Goal: Task Accomplishment & Management: Manage account settings

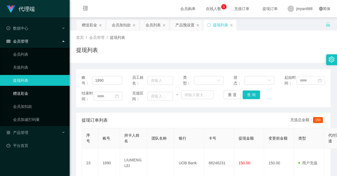
click at [41, 93] on link "赠送彩金" at bounding box center [39, 93] width 52 height 11
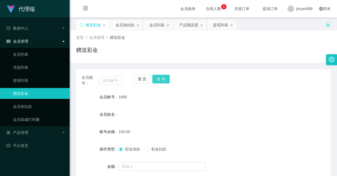
click at [158, 81] on button "查 询" at bounding box center [160, 79] width 17 height 9
click at [140, 79] on button "重 置" at bounding box center [142, 79] width 17 height 9
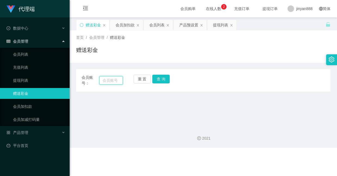
click at [120, 81] on input "text" at bounding box center [111, 80] width 24 height 9
click at [127, 100] on main "关闭左侧 关闭右侧 关闭其它 刷新页面 赠送彩金 会员加扣款 会员列表 产品预设置 提现列表 首页 / 会员管理 / 赠送彩金 / 赠送彩金 会员账号： 重 …" at bounding box center [204, 69] width 268 height 105
paste input "91550151"
type input "91550151"
click at [161, 74] on div "会员账号： 91550151 重 置 查 询 会员账号 1890 会员姓名 账号余额 150.00 操作类型 彩金加款 彩金扣款 金额 确 定" at bounding box center [203, 80] width 255 height 22
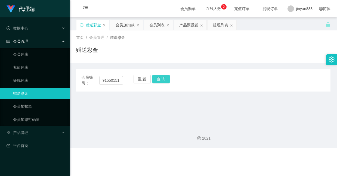
click at [161, 77] on button "查 询" at bounding box center [160, 79] width 17 height 9
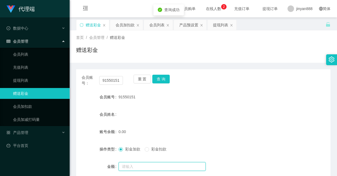
click at [136, 157] on input "text" at bounding box center [162, 167] width 87 height 9
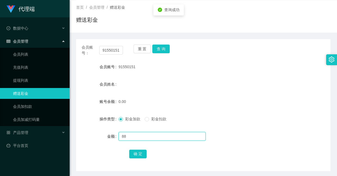
scroll to position [51, 0]
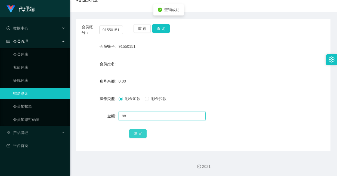
type input "88"
click at [136, 133] on button "确 定" at bounding box center [137, 134] width 17 height 9
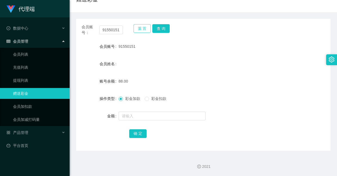
click at [143, 32] on button "重 置" at bounding box center [142, 28] width 17 height 9
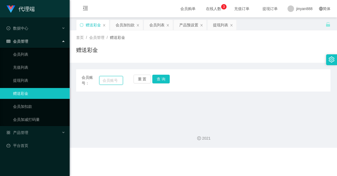
paste input "20250914"
type input "20250914"
click at [162, 78] on button "查 询" at bounding box center [160, 79] width 17 height 9
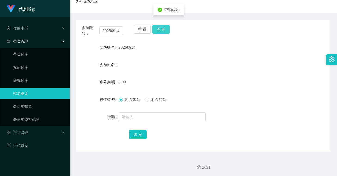
scroll to position [51, 0]
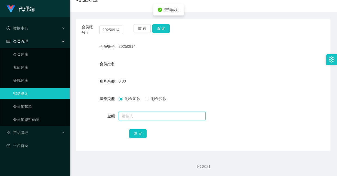
click at [139, 115] on input "text" at bounding box center [162, 116] width 87 height 9
type input "88"
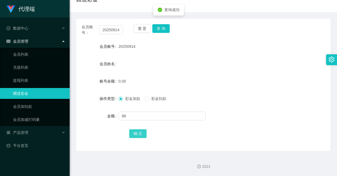
click at [140, 133] on button "确 定" at bounding box center [137, 134] width 17 height 9
click at [164, 28] on button "查 询" at bounding box center [160, 28] width 17 height 9
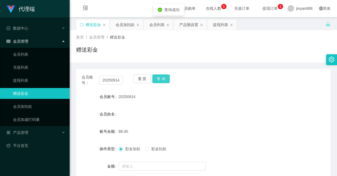
scroll to position [0, 0]
click at [189, 26] on div "产品预设置" at bounding box center [188, 25] width 19 height 10
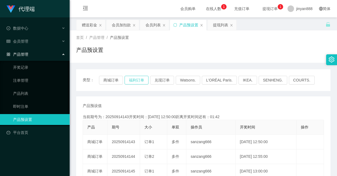
click at [141, 79] on button "福利订单" at bounding box center [137, 80] width 24 height 9
click at [139, 80] on button "福利订单" at bounding box center [137, 80] width 24 height 9
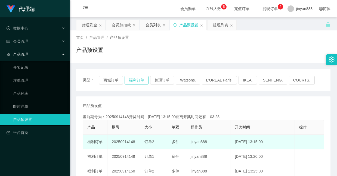
scroll to position [41, 0]
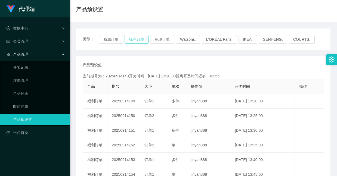
click at [136, 39] on button "福利订单" at bounding box center [137, 39] width 24 height 9
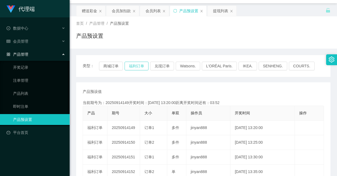
scroll to position [0, 0]
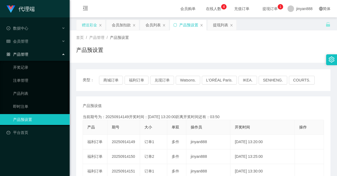
click at [93, 25] on div "赠送彩金" at bounding box center [89, 25] width 15 height 10
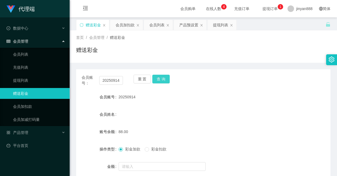
click at [160, 79] on button "查 询" at bounding box center [160, 79] width 17 height 9
click at [164, 100] on div "20250914" at bounding box center [193, 97] width 148 height 11
click at [159, 79] on button "查 询" at bounding box center [160, 79] width 17 height 9
click at [186, 22] on div "产品预设置" at bounding box center [188, 25] width 19 height 10
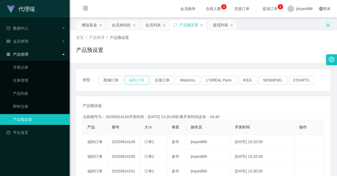
click at [137, 77] on button "福利订单" at bounding box center [137, 80] width 24 height 9
click at [92, 25] on div "赠送彩金" at bounding box center [89, 25] width 15 height 10
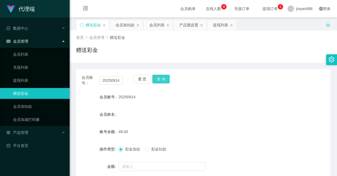
click at [161, 80] on button "查 询" at bounding box center [160, 79] width 17 height 9
click at [164, 75] on button "查 询" at bounding box center [160, 79] width 17 height 9
click at [185, 25] on div "产品预设置" at bounding box center [188, 25] width 19 height 10
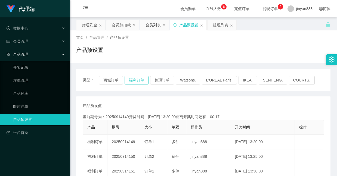
click at [135, 79] on button "福利订单" at bounding box center [137, 80] width 24 height 9
click at [96, 26] on div "赠送彩金" at bounding box center [89, 25] width 15 height 10
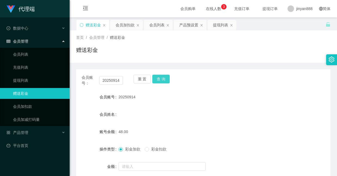
click at [160, 78] on button "查 询" at bounding box center [160, 79] width 17 height 9
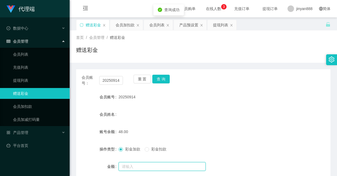
click at [138, 157] on input "text" at bounding box center [162, 167] width 87 height 9
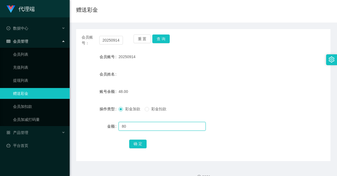
scroll to position [41, 0]
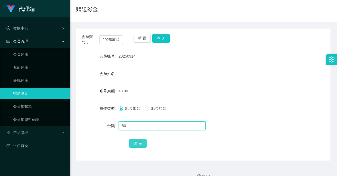
type input "80"
click at [138, 142] on button "确 定" at bounding box center [137, 143] width 17 height 9
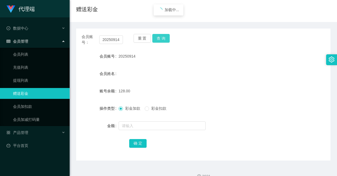
click at [158, 35] on button "查 询" at bounding box center [160, 38] width 17 height 9
click at [162, 35] on button "查 询" at bounding box center [160, 38] width 17 height 9
drag, startPoint x: 121, startPoint y: 39, endPoint x: 66, endPoint y: 23, distance: 56.6
click at [66, 23] on section "代理端 数据中心 会员管理 会员列表 充值列表 提现列表 赠送彩金 会员加扣款 会员加减打码量 产品管理 开奖记录 注单管理 产品列表 即时注单 产品预设置 …" at bounding box center [168, 72] width 337 height 227
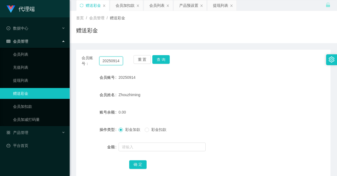
scroll to position [0, 0]
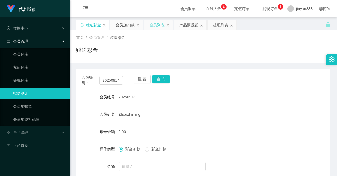
click at [151, 27] on div "会员列表" at bounding box center [156, 25] width 15 height 10
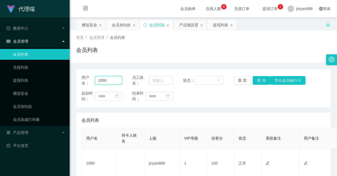
drag, startPoint x: 111, startPoint y: 81, endPoint x: 38, endPoint y: 45, distance: 81.1
click at [38, 45] on section "代理端 数据中心 会员管理 会员列表 充值列表 提现列表 赠送彩金 会员加扣款 会员加减打码量 产品管理 开奖记录 注单管理 产品列表 即时注单 产品预设置 …" at bounding box center [168, 110] width 337 height 221
paste input "20250914"
type input "20250914"
click at [292, 83] on button "导出会员银行卡" at bounding box center [287, 80] width 35 height 9
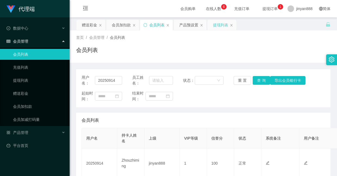
click at [222, 25] on div "提现列表" at bounding box center [220, 25] width 15 height 10
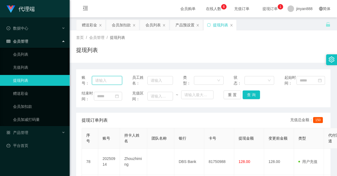
click at [115, 84] on input "text" at bounding box center [107, 80] width 30 height 9
paste input "20250914"
type input "20250914"
click at [254, 98] on button "查 询" at bounding box center [251, 95] width 17 height 9
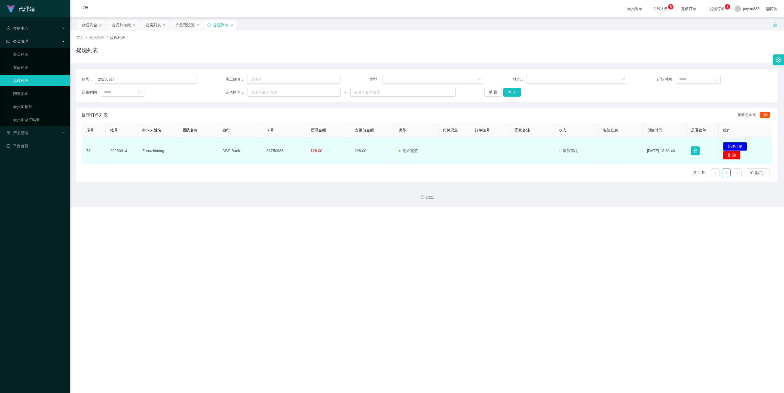
click at [337, 149] on button "处理订单" at bounding box center [735, 146] width 24 height 9
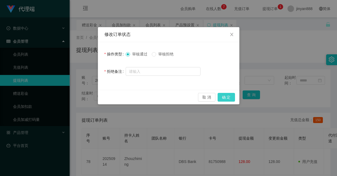
click at [231, 99] on button "确 定" at bounding box center [226, 97] width 17 height 9
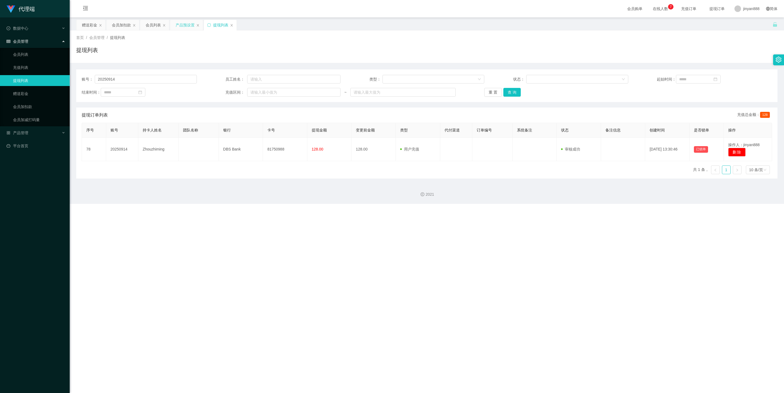
click at [187, 25] on div "产品预设置" at bounding box center [185, 25] width 19 height 10
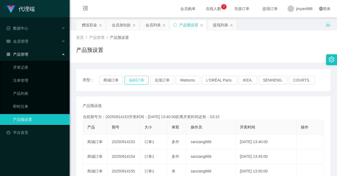
click at [133, 82] on button "福利订单" at bounding box center [137, 80] width 24 height 9
click at [93, 28] on div "赠送彩金" at bounding box center [89, 25] width 15 height 10
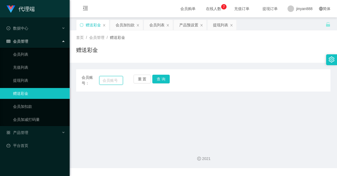
click at [112, 80] on input "text" at bounding box center [111, 80] width 24 height 9
paste input "91550151"
type input "91550151"
click at [159, 80] on button "查 询" at bounding box center [160, 79] width 17 height 9
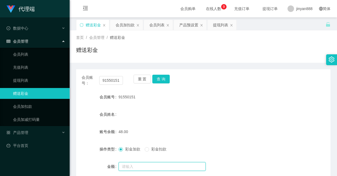
click at [138, 166] on input "text" at bounding box center [162, 167] width 87 height 9
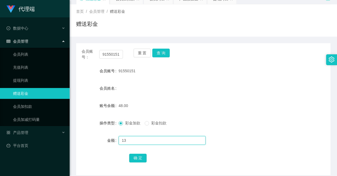
scroll to position [41, 0]
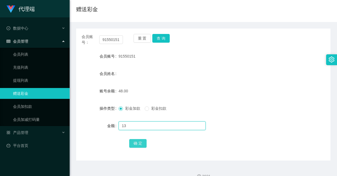
type input "13"
click at [139, 143] on button "确 定" at bounding box center [137, 143] width 17 height 9
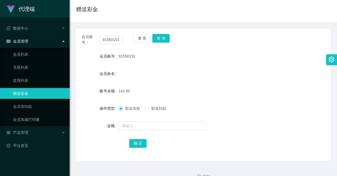
click at [174, 71] on div "会员姓名" at bounding box center [203, 73] width 255 height 11
click at [160, 39] on button "查 询" at bounding box center [160, 38] width 17 height 9
click at [165, 39] on button "查 询" at bounding box center [160, 38] width 17 height 9
click at [173, 69] on div "会员姓名" at bounding box center [203, 73] width 255 height 11
click at [163, 40] on button "查 询" at bounding box center [160, 38] width 17 height 9
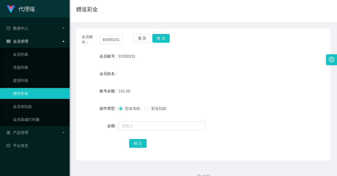
click at [256, 56] on div "91550151" at bounding box center [193, 56] width 148 height 11
click at [167, 38] on button "查 询" at bounding box center [160, 38] width 17 height 9
click at [163, 37] on button "查 询" at bounding box center [160, 38] width 17 height 9
click at [160, 37] on button "查 询" at bounding box center [160, 38] width 17 height 9
click at [162, 40] on button "查 询" at bounding box center [160, 38] width 17 height 9
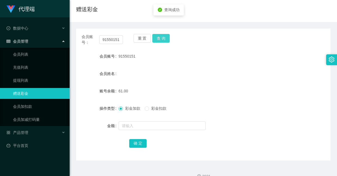
click at [162, 40] on button "查 询" at bounding box center [160, 38] width 17 height 9
click at [162, 40] on div "重 置 查 询" at bounding box center [154, 39] width 41 height 11
click at [162, 40] on button "查 询" at bounding box center [160, 38] width 17 height 9
click at [162, 40] on div "重 置 查 询" at bounding box center [154, 39] width 41 height 11
click at [162, 40] on body "代理端 数据中心 会员管理 会员列表 充值列表 提现列表 赠送彩金 会员加扣款 会员加减打码量 产品管理 开奖记录 注单管理 产品列表 即时注单 产品预设置 …" at bounding box center [168, 88] width 337 height 176
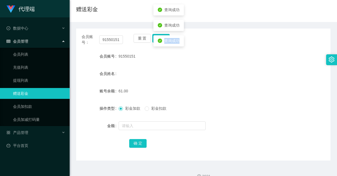
click at [162, 40] on icon "icon: check-circle" at bounding box center [160, 41] width 4 height 4
click at [167, 63] on form "会员账号 91550151 会员姓名 账号余额 61.00 操作类型 彩金加款 彩金扣款 金额 确 定" at bounding box center [203, 100] width 255 height 98
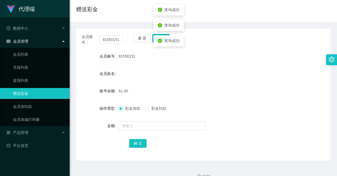
click at [155, 57] on div "91550151" at bounding box center [193, 56] width 148 height 11
click at [159, 39] on button "查 询" at bounding box center [160, 38] width 17 height 9
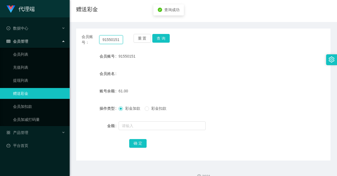
drag, startPoint x: 121, startPoint y: 41, endPoint x: 88, endPoint y: 37, distance: 32.7
click at [88, 37] on div "会员账号： 91550151" at bounding box center [102, 39] width 41 height 11
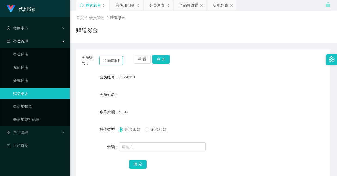
scroll to position [0, 0]
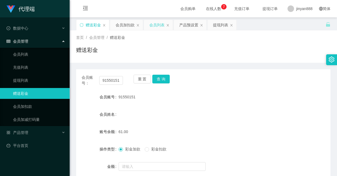
click at [153, 27] on div "会员列表" at bounding box center [156, 25] width 15 height 10
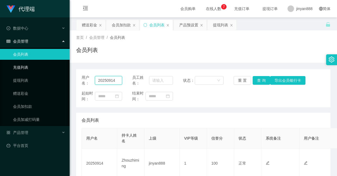
drag, startPoint x: 116, startPoint y: 82, endPoint x: 50, endPoint y: 64, distance: 68.2
click at [50, 64] on section "代理端 数据中心 会员管理 会员列表 充值列表 提现列表 赠送彩金 会员加扣款 会员加减打码量 产品管理 开奖记录 注单管理 产品列表 即时注单 产品预设置 …" at bounding box center [168, 110] width 337 height 221
paste input "91550151"
type input "91550151"
click at [258, 83] on button "查 询" at bounding box center [261, 80] width 17 height 9
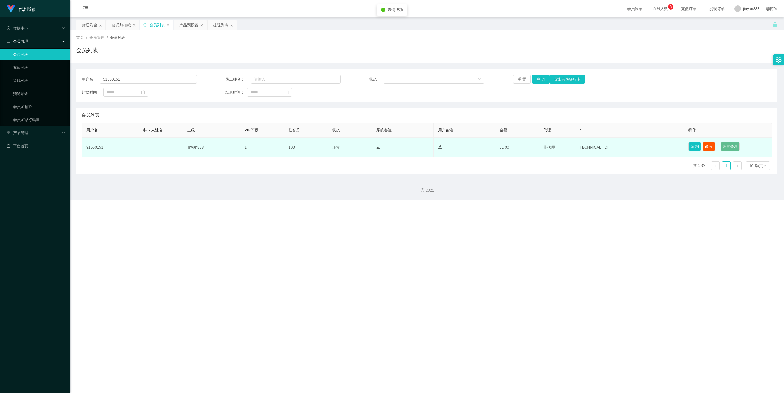
click at [337, 152] on td "编 辑 账 变 设置备注" at bounding box center [728, 147] width 88 height 19
click at [337, 147] on button "账 变" at bounding box center [709, 146] width 13 height 9
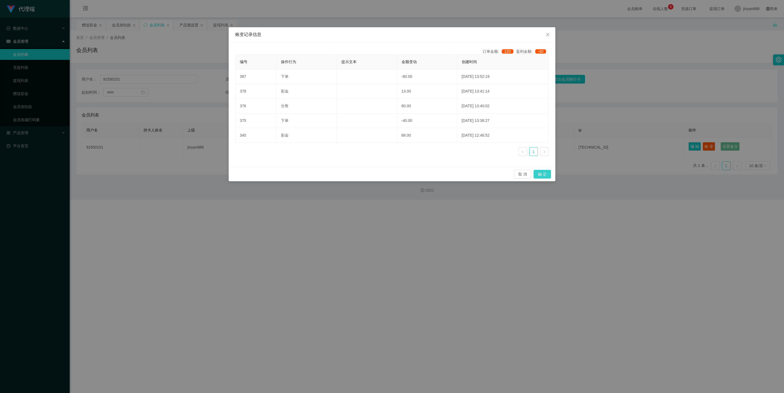
click at [337, 176] on button "确 定" at bounding box center [542, 174] width 17 height 9
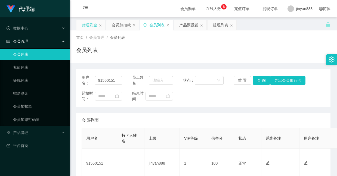
click at [90, 25] on div "赠送彩金" at bounding box center [89, 25] width 15 height 10
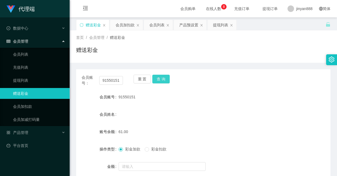
click at [157, 78] on button "查 询" at bounding box center [160, 79] width 17 height 9
click at [157, 78] on div "重 置 查 询" at bounding box center [154, 80] width 41 height 11
click at [157, 78] on button "查 询" at bounding box center [160, 79] width 17 height 9
drag, startPoint x: 157, startPoint y: 78, endPoint x: 158, endPoint y: 81, distance: 2.8
click at [158, 78] on div "重 置 查 询" at bounding box center [154, 80] width 41 height 11
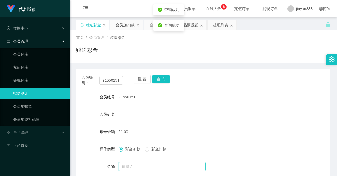
click at [158, 167] on input "text" at bounding box center [162, 167] width 87 height 9
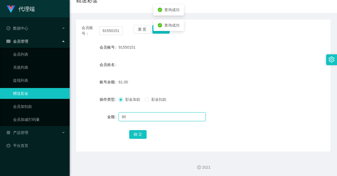
scroll to position [51, 0]
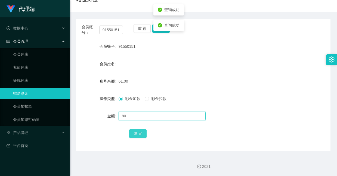
type input "80"
click at [138, 135] on button "确 定" at bounding box center [137, 134] width 17 height 9
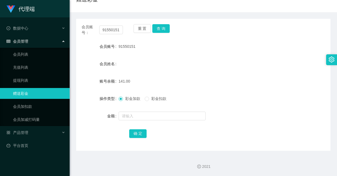
click at [205, 80] on div "141.00" at bounding box center [193, 81] width 148 height 11
click at [164, 31] on button "查 询" at bounding box center [160, 28] width 17 height 9
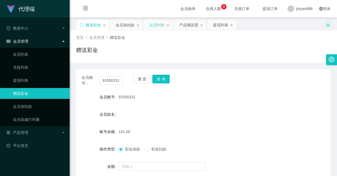
click at [150, 25] on div "会员列表" at bounding box center [156, 25] width 15 height 10
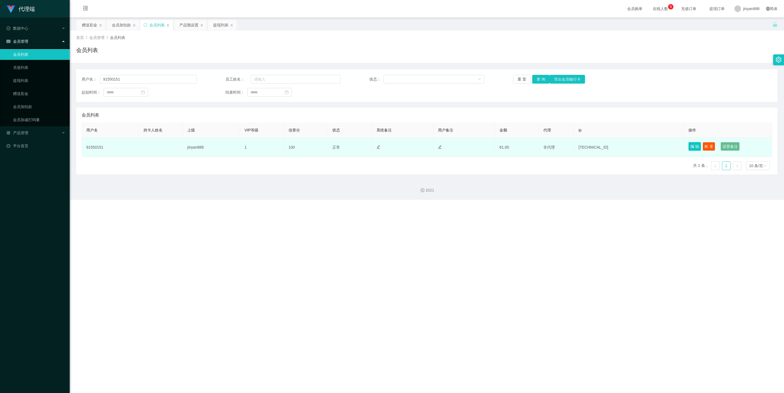
click at [337, 147] on button "编 辑" at bounding box center [695, 146] width 13 height 9
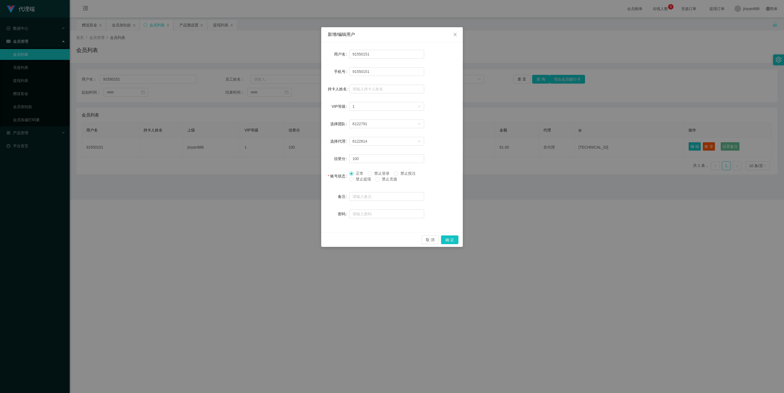
click at [337, 174] on span "禁止投注" at bounding box center [408, 173] width 20 height 4
click at [337, 176] on button "确 定" at bounding box center [449, 240] width 17 height 9
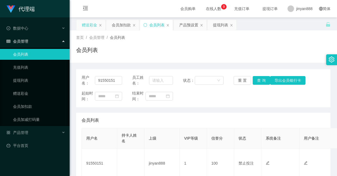
click at [92, 25] on div "赠送彩金" at bounding box center [89, 25] width 15 height 10
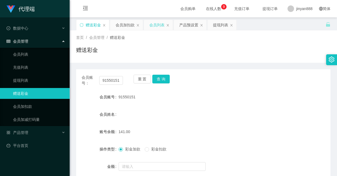
click at [153, 26] on div "会员列表" at bounding box center [156, 25] width 15 height 10
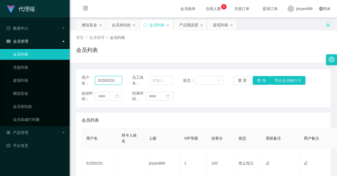
drag, startPoint x: 119, startPoint y: 78, endPoint x: 101, endPoint y: 74, distance: 18.4
click at [33, 59] on section "代理端 数据中心 会员管理 会员列表 充值列表 提现列表 赠送彩金 会员加扣款 会员加减打码量 产品管理 开奖记录 注单管理 产品列表 即时注单 产品预设置 …" at bounding box center [168, 110] width 337 height 221
paste input "20250914"
type input "20250914"
click at [257, 79] on button "查 询" at bounding box center [261, 80] width 17 height 9
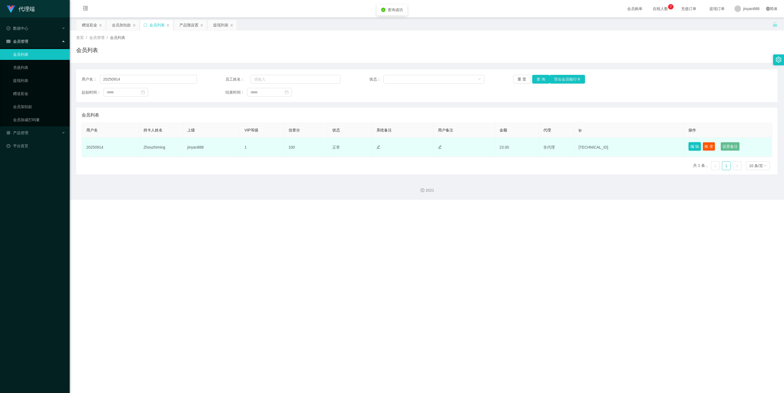
click at [337, 148] on button "编 辑" at bounding box center [695, 146] width 13 height 9
type input "20250914"
type input "Zhouzhiming"
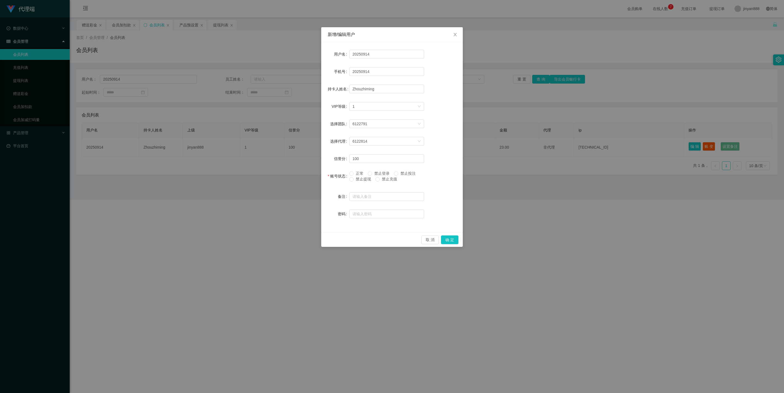
click at [337, 173] on span "禁止投注" at bounding box center [408, 173] width 20 height 4
click at [337, 176] on button "确 定" at bounding box center [449, 240] width 17 height 9
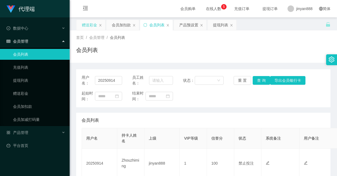
click at [91, 26] on div "赠送彩金" at bounding box center [89, 25] width 15 height 10
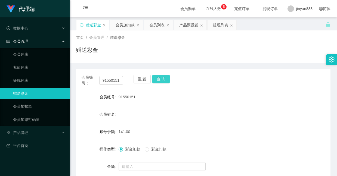
click at [163, 79] on button "查 询" at bounding box center [160, 79] width 17 height 9
click at [164, 81] on button "查 询" at bounding box center [160, 79] width 17 height 9
click at [153, 78] on button "查 询" at bounding box center [160, 79] width 17 height 9
click at [172, 109] on div at bounding box center [193, 109] width 148 height 0
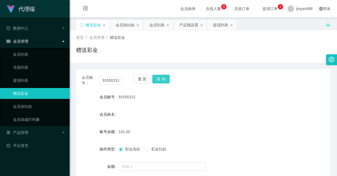
click at [164, 80] on button "查 询" at bounding box center [160, 79] width 17 height 9
click at [245, 56] on div "赠送彩金" at bounding box center [203, 52] width 255 height 13
click at [163, 80] on button "查 询" at bounding box center [160, 79] width 17 height 9
click at [159, 80] on button "查 询" at bounding box center [160, 79] width 17 height 9
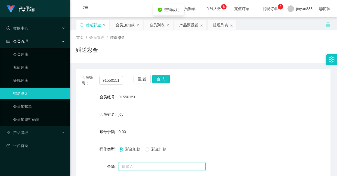
click at [167, 163] on input "text" at bounding box center [162, 167] width 87 height 9
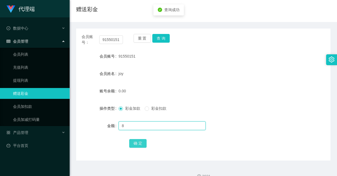
type input "8"
click at [140, 144] on button "确 定" at bounding box center [137, 143] width 17 height 9
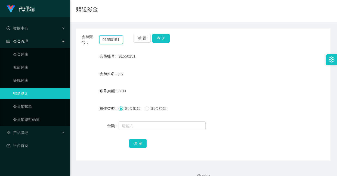
drag, startPoint x: 118, startPoint y: 41, endPoint x: 66, endPoint y: 9, distance: 61.0
click at [66, 9] on section "代理端 数据中心 会员管理 会员列表 充值列表 提现列表 赠送彩金 会员加扣款 会员加减打码量 产品管理 开奖记录 注单管理 产品列表 即时注单 产品预设置 …" at bounding box center [168, 72] width 337 height 227
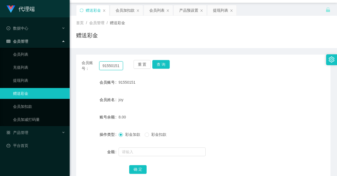
scroll to position [0, 0]
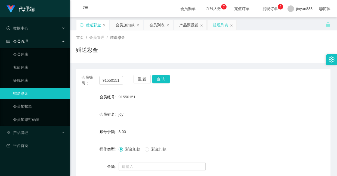
click at [218, 23] on div "提现列表" at bounding box center [220, 25] width 15 height 10
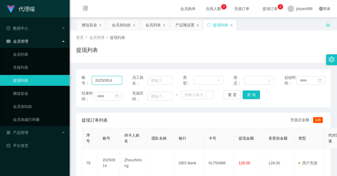
drag, startPoint x: 114, startPoint y: 83, endPoint x: 72, endPoint y: 51, distance: 53.3
click at [76, 51] on div "首页 / 会员管理 / 提现列表 / 提现列表 账号： 20250914 员工姓名： 类型： 状态： 起始时间： 结束时间： 充值区间： ~ 重 置 查 询 …" at bounding box center [203, 112] width 255 height 165
paste input "91550151"
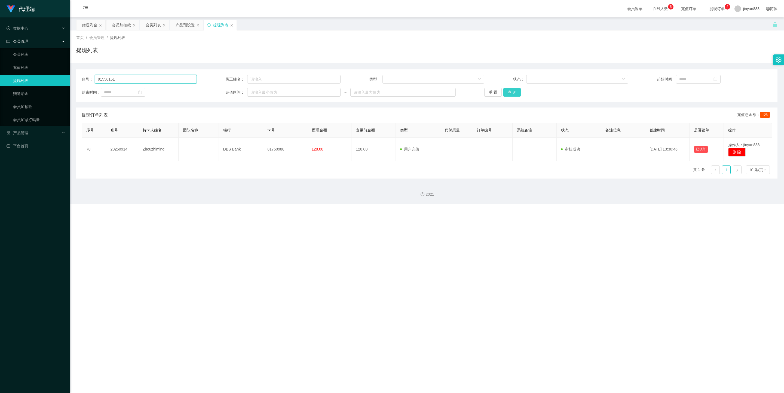
type input "91550151"
click at [337, 90] on button "查 询" at bounding box center [511, 92] width 17 height 9
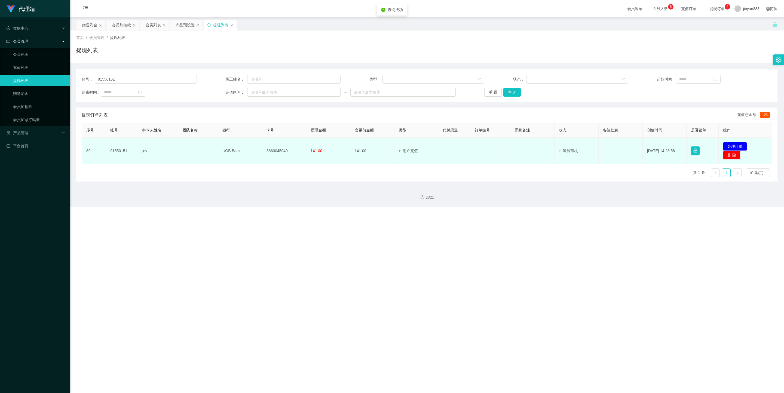
click at [276, 150] on td "3663045049" at bounding box center [284, 151] width 44 height 26
copy td "3663045049"
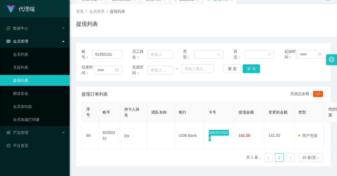
scroll to position [41, 0]
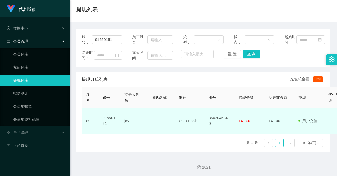
click at [184, 134] on td "UOB Bank" at bounding box center [190, 121] width 30 height 26
click at [184, 133] on td "UOB Bank" at bounding box center [190, 121] width 30 height 26
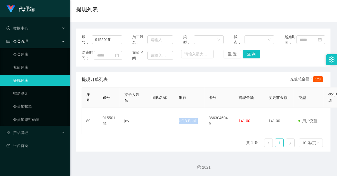
copy td "UOB Bank"
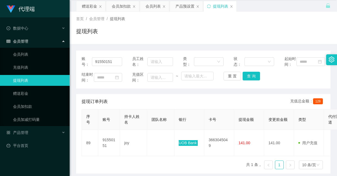
scroll to position [0, 0]
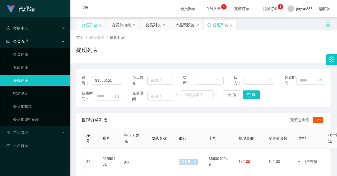
click at [92, 26] on div "赠送彩金" at bounding box center [89, 25] width 15 height 10
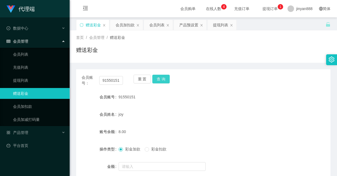
click at [156, 78] on button "查 询" at bounding box center [160, 79] width 17 height 9
click at [154, 26] on div "会员列表" at bounding box center [156, 25] width 15 height 10
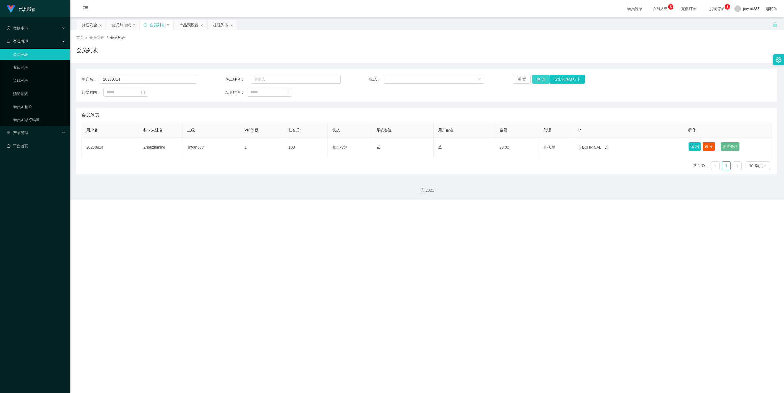
click at [337, 79] on button "查 询" at bounding box center [540, 79] width 17 height 9
drag, startPoint x: 217, startPoint y: 25, endPoint x: 217, endPoint y: 29, distance: 3.8
click at [217, 25] on div "提现列表" at bounding box center [220, 25] width 15 height 10
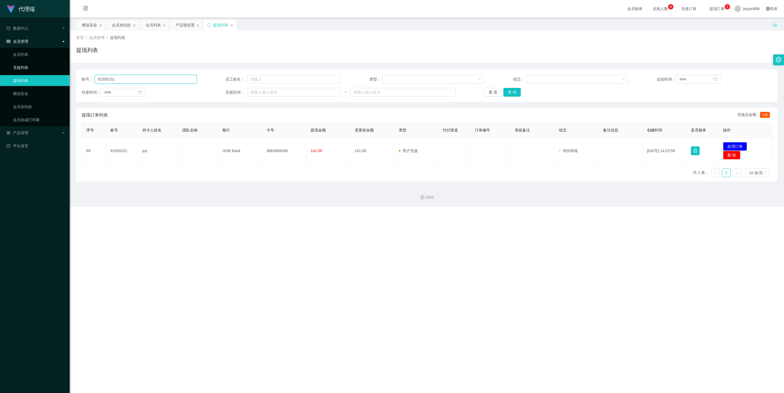
drag, startPoint x: 125, startPoint y: 78, endPoint x: 69, endPoint y: 62, distance: 58.8
click at [69, 62] on section "代理端 数据中心 会员管理 会员列表 充值列表 提现列表 赠送彩金 会员加扣款 会员加减打码量 产品管理 开奖记录 注单管理 产品列表 即时注单 产品预设置 …" at bounding box center [392, 103] width 784 height 207
click at [120, 25] on div "会员加扣款" at bounding box center [121, 25] width 19 height 10
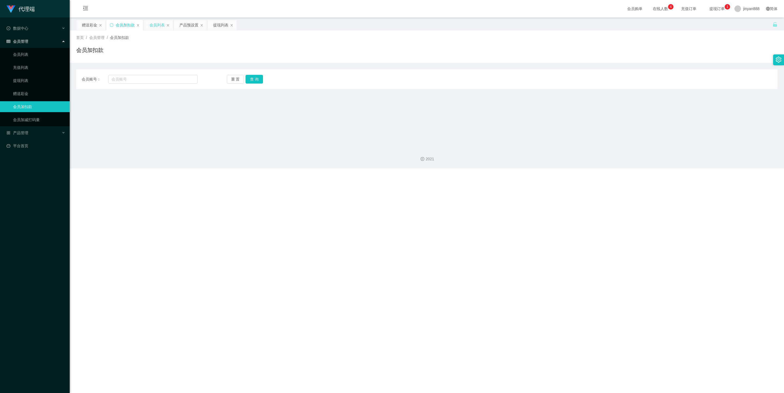
click at [159, 30] on div "会员列表" at bounding box center [156, 25] width 15 height 10
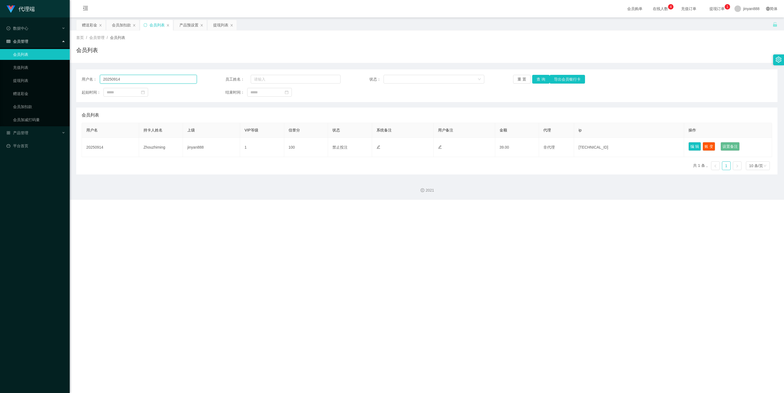
drag, startPoint x: 142, startPoint y: 78, endPoint x: 0, endPoint y: 40, distance: 146.7
click at [0, 40] on section "代理端 数据中心 会员管理 会员列表 充值列表 提现列表 赠送彩金 会员加扣款 会员加减打码量 产品管理 开奖记录 注单管理 产品列表 即时注单 产品预设置 …" at bounding box center [392, 100] width 784 height 200
paste input "91550151"
type input "91550151"
click at [337, 78] on button "查 询" at bounding box center [540, 79] width 17 height 9
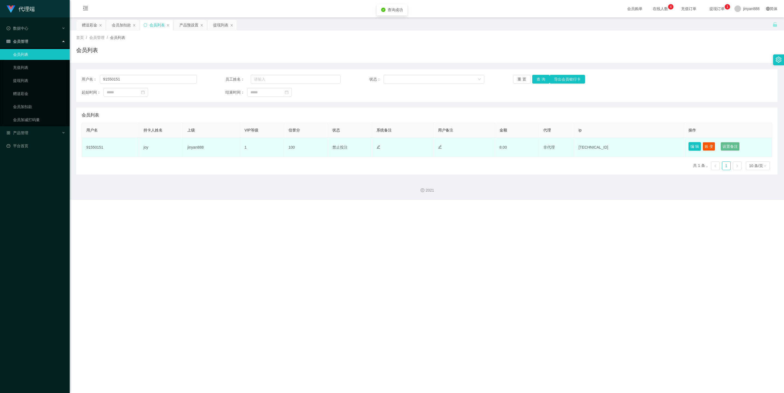
click at [337, 146] on button "编 辑" at bounding box center [695, 146] width 13 height 9
type input "91550151"
type input "joy"
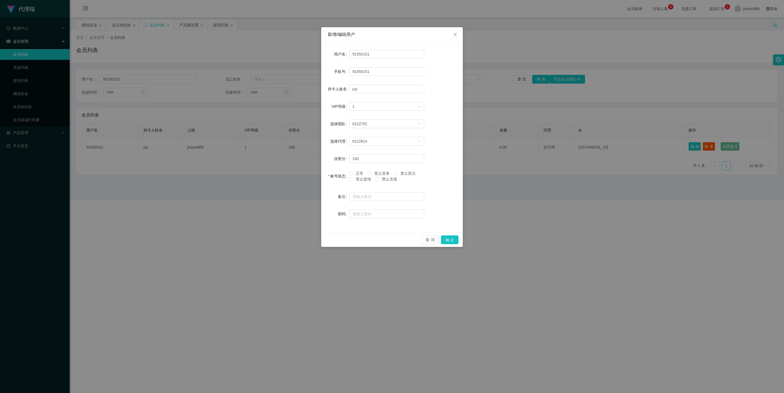
click at [337, 173] on span "禁止投注" at bounding box center [408, 173] width 20 height 4
click at [337, 176] on button "确 定" at bounding box center [449, 240] width 17 height 9
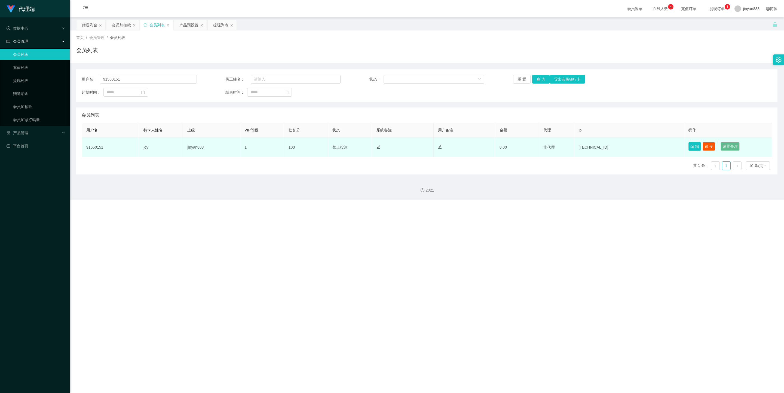
click at [337, 147] on button "编 辑" at bounding box center [695, 146] width 13 height 9
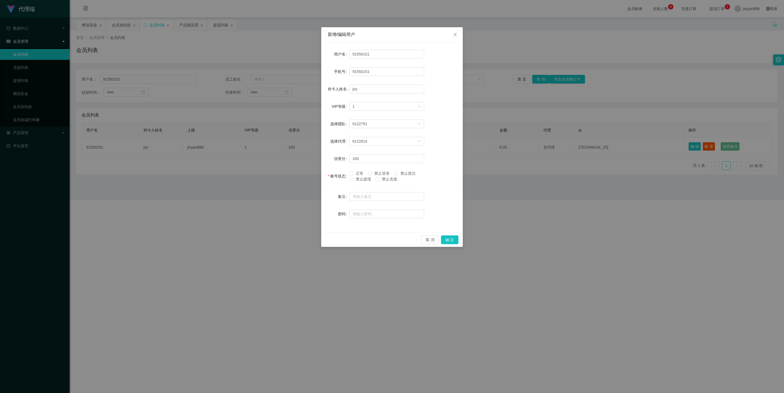
click at [337, 176] on div "新增/编辑用户 用户名 91550151 手机号 91550151 持卡人姓名 joy VIP等级 选择VIP等级 1 选择团队 6122791 选择代理 6…" at bounding box center [392, 196] width 784 height 393
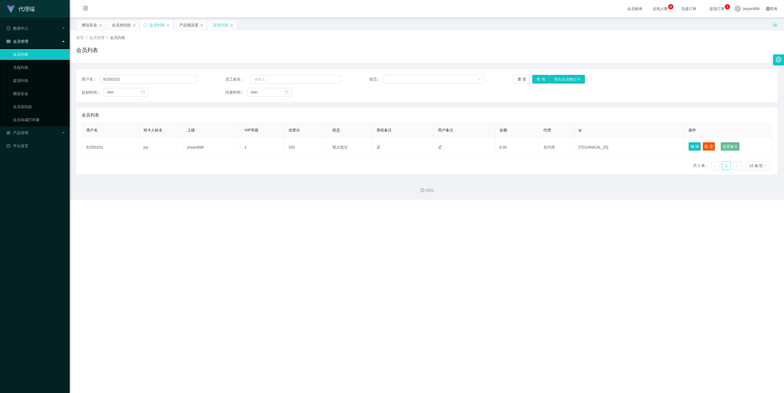
click at [218, 23] on div "提现列表" at bounding box center [220, 25] width 15 height 10
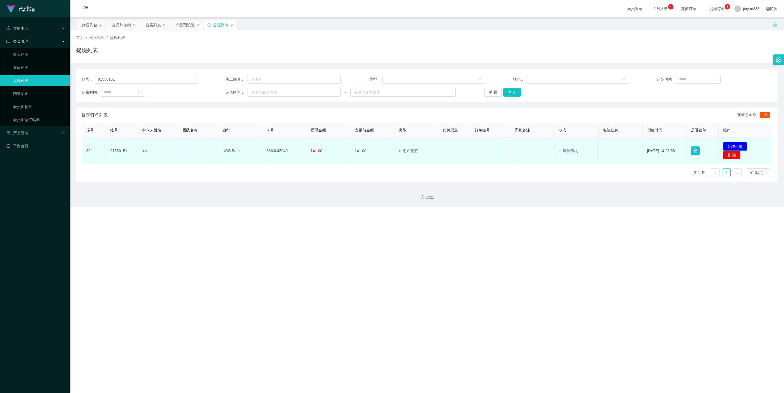
click at [337, 146] on button "处理订单" at bounding box center [735, 146] width 24 height 9
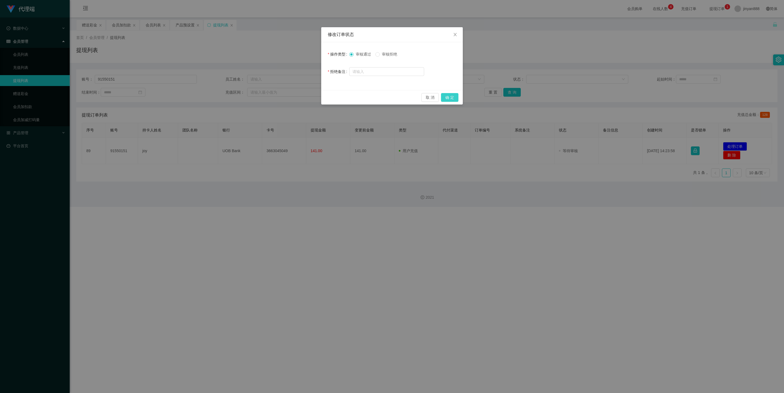
click at [337, 93] on button "确 定" at bounding box center [449, 97] width 17 height 9
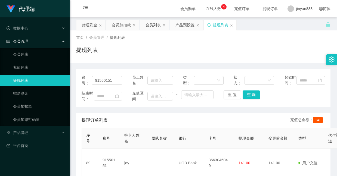
drag, startPoint x: 91, startPoint y: 24, endPoint x: 102, endPoint y: 39, distance: 19.2
click at [92, 24] on div "赠送彩金" at bounding box center [89, 25] width 15 height 10
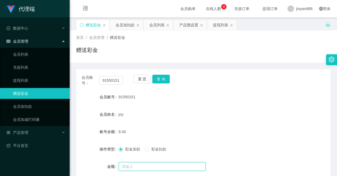
click at [154, 167] on input "text" at bounding box center [162, 167] width 87 height 9
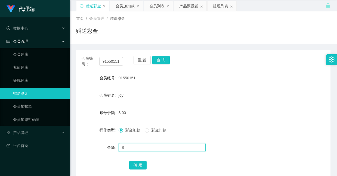
scroll to position [51, 0]
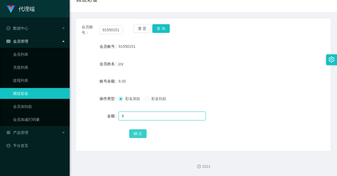
type input "8"
click at [141, 132] on button "确 定" at bounding box center [137, 134] width 17 height 9
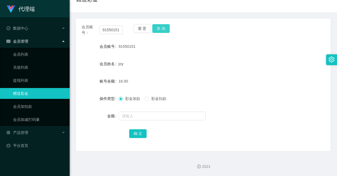
click at [163, 29] on button "查 询" at bounding box center [160, 28] width 17 height 9
click at [162, 26] on button "查 询" at bounding box center [160, 28] width 17 height 9
click at [172, 60] on div "joy" at bounding box center [193, 64] width 148 height 11
drag, startPoint x: 121, startPoint y: 30, endPoint x: 80, endPoint y: 17, distance: 42.6
click at [80, 17] on div "会员账号： 91550151 重 置 查 询 会员账号 91550151 会员姓名 joy 账号余额 16.00 操作类型 彩金加款 彩金扣款 金额 确 定" at bounding box center [203, 81] width 255 height 139
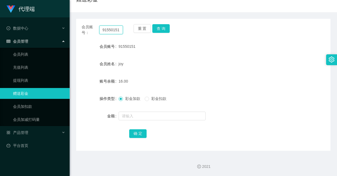
click at [116, 30] on input "91550151" at bounding box center [111, 30] width 24 height 9
paste input "93384277"
type input "93384277"
click at [163, 31] on button "查 询" at bounding box center [160, 28] width 17 height 9
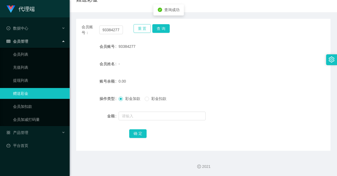
click at [145, 30] on button "重 置" at bounding box center [142, 28] width 17 height 9
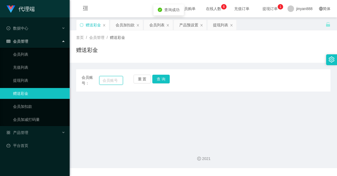
click at [114, 80] on input "text" at bounding box center [111, 80] width 24 height 9
paste input "93384277"
type input "93384277"
click at [140, 79] on button "重 置" at bounding box center [142, 79] width 17 height 9
click at [112, 83] on input "text" at bounding box center [111, 80] width 24 height 9
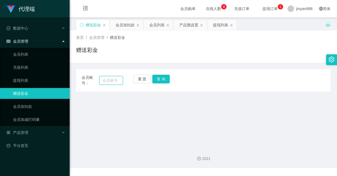
paste input "91550151"
type input "91550151"
click at [161, 78] on button "查 询" at bounding box center [160, 79] width 17 height 9
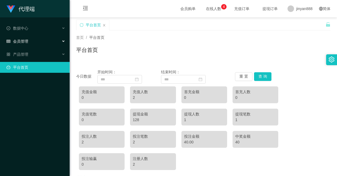
click at [33, 40] on div "会员管理" at bounding box center [35, 41] width 70 height 11
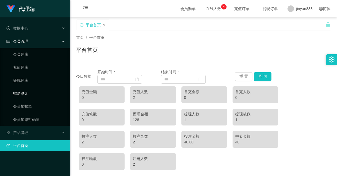
click at [33, 93] on link "赠送彩金" at bounding box center [39, 93] width 52 height 11
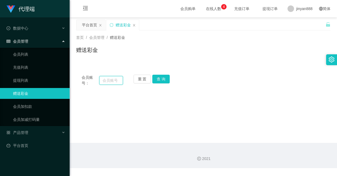
click at [117, 85] on input "text" at bounding box center [111, 80] width 24 height 9
click at [115, 79] on input "text" at bounding box center [111, 80] width 24 height 9
paste input "20250914"
type input "20250914"
click at [158, 79] on button "查 询" at bounding box center [160, 79] width 17 height 9
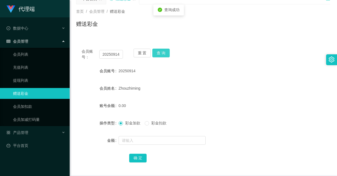
scroll to position [41, 0]
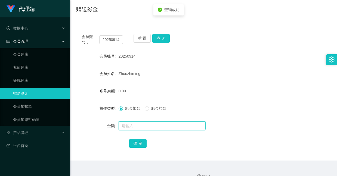
click at [139, 123] on input "text" at bounding box center [162, 126] width 87 height 9
type input "23"
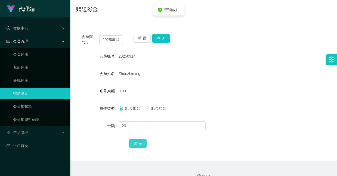
click at [137, 142] on button "确 定" at bounding box center [137, 143] width 17 height 9
click at [156, 40] on button "查 询" at bounding box center [160, 38] width 17 height 9
click at [161, 37] on button "查 询" at bounding box center [160, 38] width 17 height 9
click at [161, 39] on button "查 询" at bounding box center [160, 38] width 17 height 9
drag, startPoint x: 121, startPoint y: 39, endPoint x: 80, endPoint y: 29, distance: 42.1
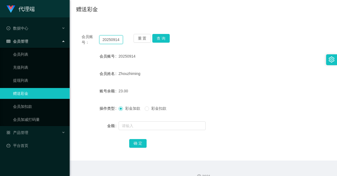
click at [80, 29] on div "会员账号： 20250914 重 置 查 询 会员账号 20250914 会员姓名 Zhouzhiming 账号余额 23.00 操作类型 彩金加款 彩金扣款…" at bounding box center [203, 95] width 255 height 132
drag, startPoint x: 158, startPoint y: 35, endPoint x: 161, endPoint y: 42, distance: 8.3
click at [158, 35] on button "查 询" at bounding box center [160, 38] width 17 height 9
click at [172, 74] on div "Zhouzhiming" at bounding box center [193, 73] width 148 height 11
click at [160, 45] on div "重 置 查 询" at bounding box center [154, 39] width 41 height 11
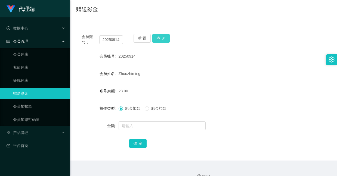
click at [160, 39] on button "查 询" at bounding box center [160, 38] width 17 height 9
click at [139, 125] on input "text" at bounding box center [162, 126] width 87 height 9
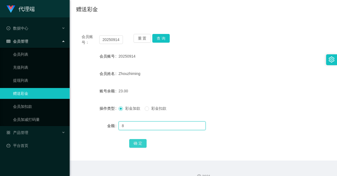
type input "8"
click at [139, 140] on button "确 定" at bounding box center [137, 143] width 17 height 9
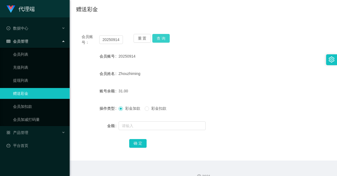
click at [160, 39] on button "查 询" at bounding box center [160, 38] width 17 height 9
click at [163, 37] on button "查 询" at bounding box center [160, 38] width 17 height 9
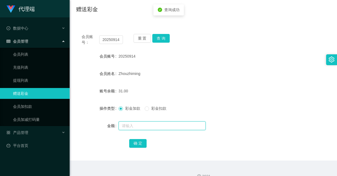
click at [161, 123] on input "text" at bounding box center [162, 126] width 87 height 9
type input "8"
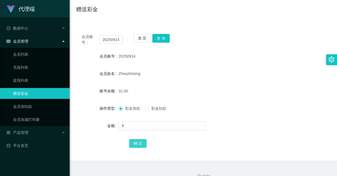
click at [137, 145] on button "确 定" at bounding box center [137, 143] width 17 height 9
click at [160, 37] on button "查 询" at bounding box center [160, 38] width 17 height 9
click at [148, 120] on form "会员账号 20250914 会员姓名 Zhouzhiming 账号余额 39.00 操作类型 彩金加款 彩金扣款 金额 确 定" at bounding box center [203, 100] width 255 height 98
click at [148, 123] on input "text" at bounding box center [162, 126] width 87 height 9
type input "8"
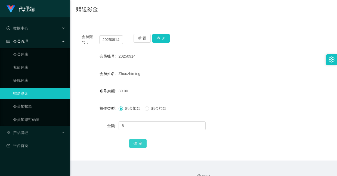
click at [140, 140] on button "确 定" at bounding box center [137, 143] width 17 height 9
click at [164, 42] on button "查 询" at bounding box center [160, 38] width 17 height 9
click at [155, 41] on button "查 询" at bounding box center [160, 38] width 17 height 9
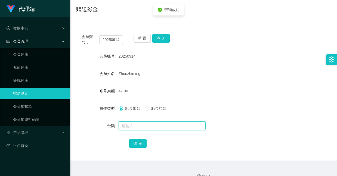
click at [154, 128] on input "text" at bounding box center [162, 126] width 87 height 9
type input "8"
drag, startPoint x: 144, startPoint y: 143, endPoint x: 139, endPoint y: 144, distance: 4.7
click at [144, 143] on button "确 定" at bounding box center [137, 143] width 17 height 9
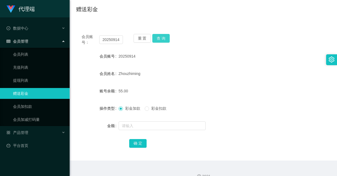
click at [163, 34] on button "查 询" at bounding box center [160, 38] width 17 height 9
click at [157, 37] on button "查 询" at bounding box center [160, 38] width 17 height 9
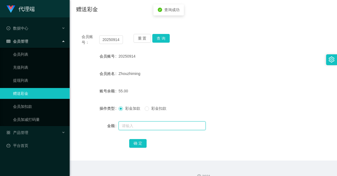
click at [165, 126] on input "text" at bounding box center [162, 126] width 87 height 9
type input "0"
type input "208"
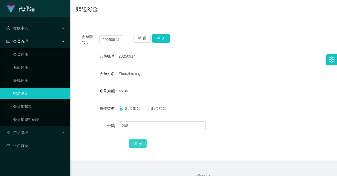
click at [142, 142] on button "确 定" at bounding box center [137, 143] width 17 height 9
click at [165, 37] on button "查 询" at bounding box center [160, 38] width 17 height 9
click at [115, 40] on input "20250914" at bounding box center [111, 39] width 24 height 9
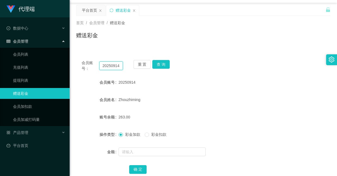
scroll to position [0, 0]
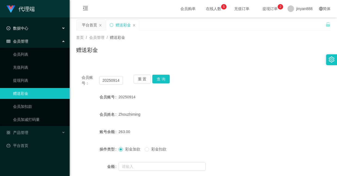
click at [29, 31] on div "数据中心" at bounding box center [35, 28] width 70 height 11
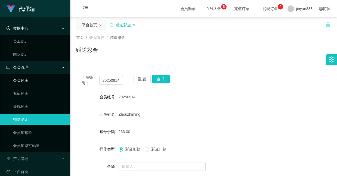
click at [30, 83] on link "会员列表" at bounding box center [39, 80] width 52 height 11
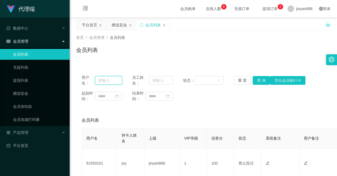
click at [105, 80] on input "text" at bounding box center [108, 80] width 27 height 9
paste input "20250914"
type input "20250914"
click at [259, 77] on button "查 询" at bounding box center [261, 80] width 17 height 9
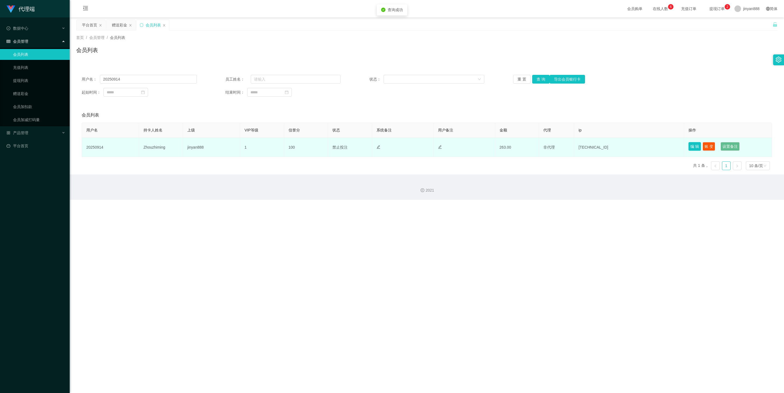
click at [337, 145] on button "编 辑" at bounding box center [695, 146] width 13 height 9
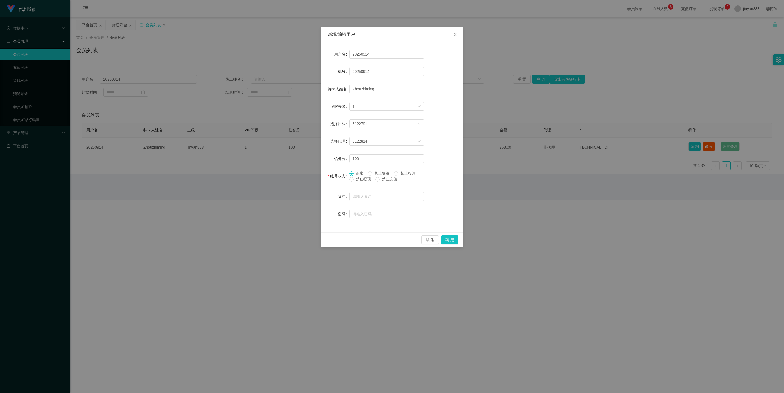
click at [337, 173] on span "正常" at bounding box center [360, 173] width 12 height 4
click at [337, 176] on button "确 定" at bounding box center [449, 240] width 17 height 9
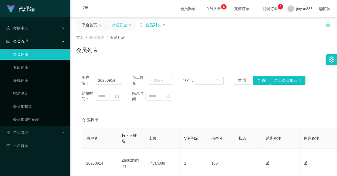
click at [119, 26] on div "赠送彩金" at bounding box center [119, 25] width 15 height 10
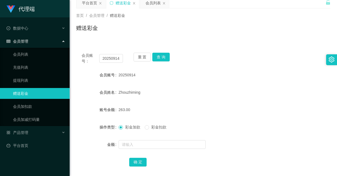
scroll to position [41, 0]
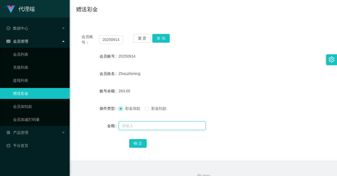
click at [146, 125] on input "text" at bounding box center [162, 126] width 87 height 9
type input "8"
click at [142, 142] on button "确 定" at bounding box center [137, 143] width 17 height 9
click at [158, 38] on button "查 询" at bounding box center [160, 38] width 17 height 9
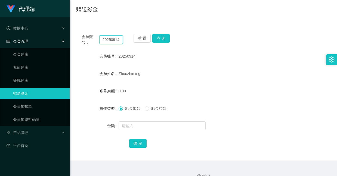
click at [116, 42] on input "20250914" at bounding box center [111, 39] width 24 height 9
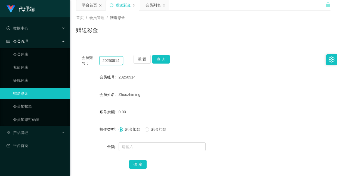
scroll to position [0, 0]
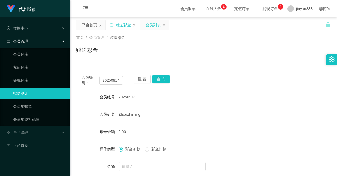
click at [150, 27] on div "会员列表" at bounding box center [153, 25] width 15 height 10
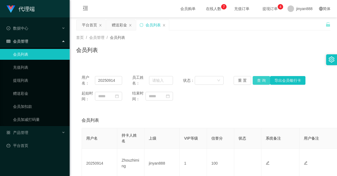
click at [256, 79] on button "查 询" at bounding box center [261, 80] width 17 height 9
drag, startPoint x: 114, startPoint y: 81, endPoint x: 13, endPoint y: 34, distance: 111.2
click at [0, 30] on html "代理端 数据中心 员工统计 团队统计 会员管理 会员列表 充值列表 提现列表 赠送彩金 会员加扣款 会员加减打码量 产品管理 平台首页 保存配置 重置配置 整…" at bounding box center [168, 88] width 337 height 176
click at [261, 81] on button "查 询" at bounding box center [261, 80] width 17 height 9
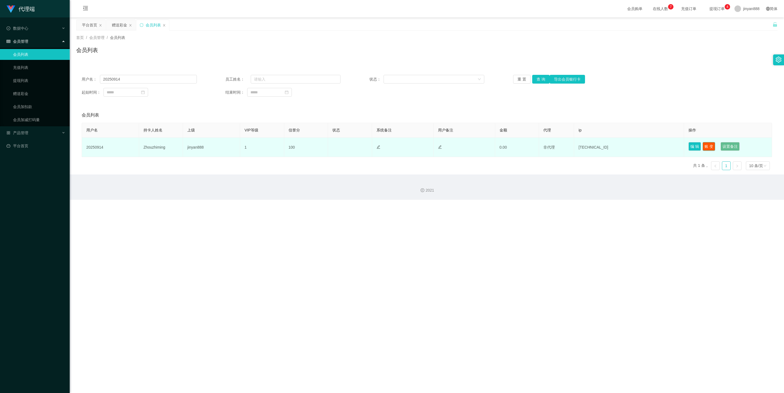
click at [337, 146] on button "账 变" at bounding box center [709, 146] width 13 height 9
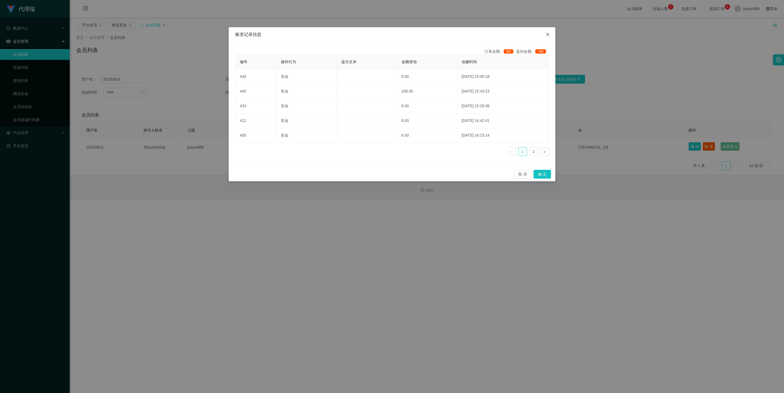
click at [337, 33] on icon "图标: close" at bounding box center [548, 34] width 4 height 4
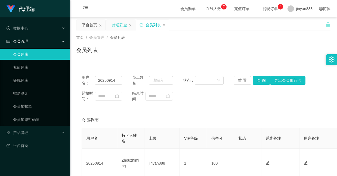
click at [122, 25] on div "赠送彩金" at bounding box center [119, 25] width 15 height 10
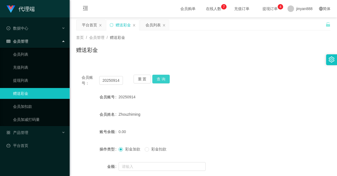
click at [164, 78] on button "查 询" at bounding box center [160, 79] width 17 height 9
click at [167, 78] on button "查 询" at bounding box center [160, 79] width 17 height 9
click at [163, 78] on button "查 询" at bounding box center [160, 79] width 17 height 9
click at [163, 78] on div "重 置 查 询" at bounding box center [154, 80] width 41 height 11
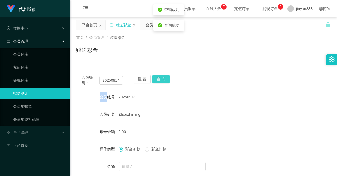
click at [163, 78] on button "查 询" at bounding box center [160, 79] width 17 height 9
click at [163, 78] on div "重 置 查 询" at bounding box center [154, 80] width 41 height 11
click at [163, 78] on button "查 询" at bounding box center [160, 79] width 17 height 9
click at [160, 78] on button "查 询" at bounding box center [160, 79] width 17 height 9
click at [163, 77] on button "查 询" at bounding box center [160, 79] width 17 height 9
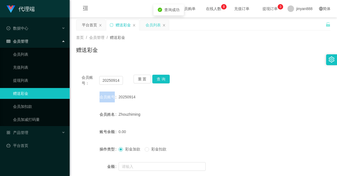
click at [155, 29] on div "会员列表" at bounding box center [153, 25] width 15 height 10
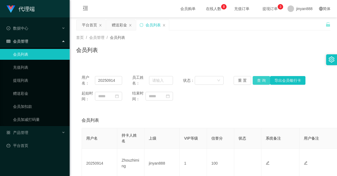
click at [257, 81] on button "查 询" at bounding box center [261, 80] width 17 height 9
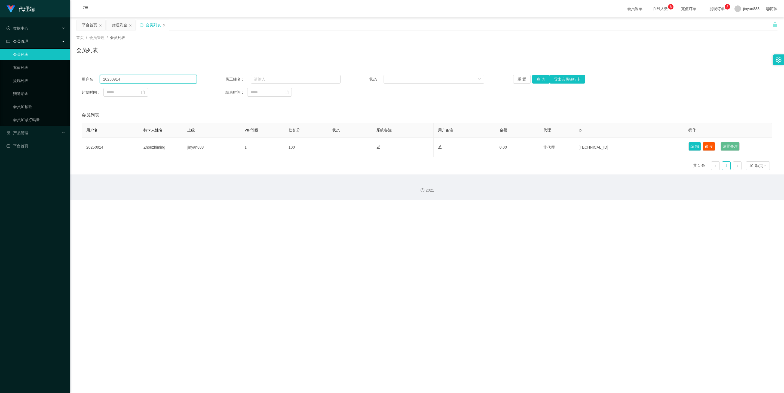
drag, startPoint x: 140, startPoint y: 78, endPoint x: 14, endPoint y: 35, distance: 133.3
click at [14, 35] on section "代理端 数据中心 员工统计 团队统计 会员管理 会员列表 充值列表 提现列表 赠送彩金 会员加扣款 会员加减打码量 产品管理 平台首页 保存配置 重置配置 整…" at bounding box center [392, 100] width 784 height 200
click at [337, 7] on span "在线人数 0 1 2 3 4 5 6 7 8 9 0 1 2 3 4 5 6 7 8 9 0 1 2 3 4 5 6 7 8 9" at bounding box center [660, 9] width 21 height 4
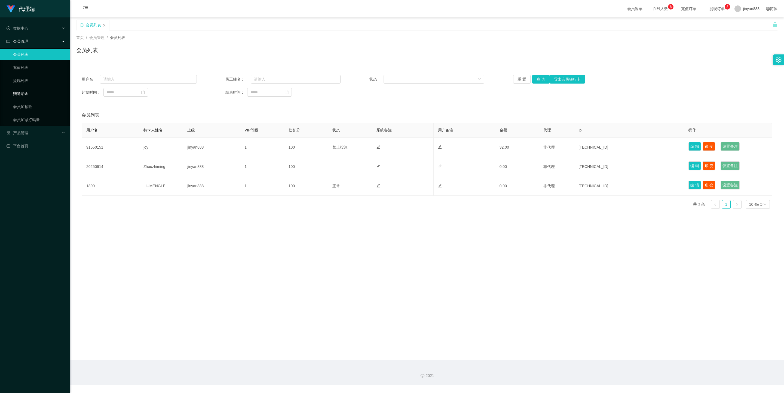
click at [27, 92] on link "赠送彩金" at bounding box center [39, 93] width 52 height 11
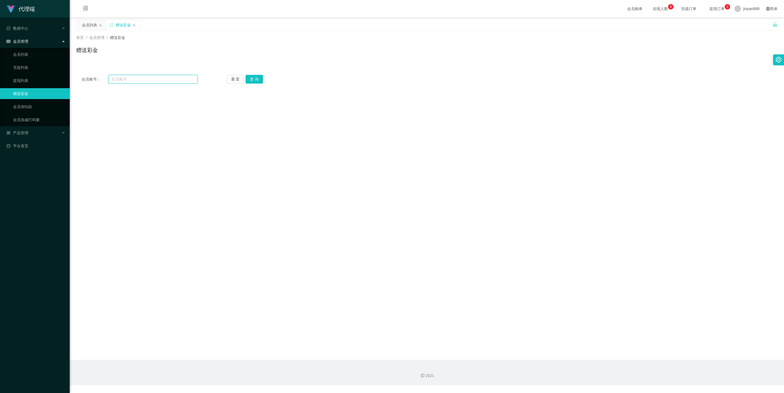
click at [135, 80] on input "text" at bounding box center [152, 79] width 89 height 9
paste input "20250914"
type input "20250914"
click at [254, 82] on button "查 询" at bounding box center [254, 79] width 17 height 9
click at [337, 10] on span "提现订单 0 1 2 3 4 5 6 7 8 9 0 1 2 3 4 5 6 7 8 9 0 1 2 3 4 5 6 7 8 9" at bounding box center [717, 9] width 21 height 4
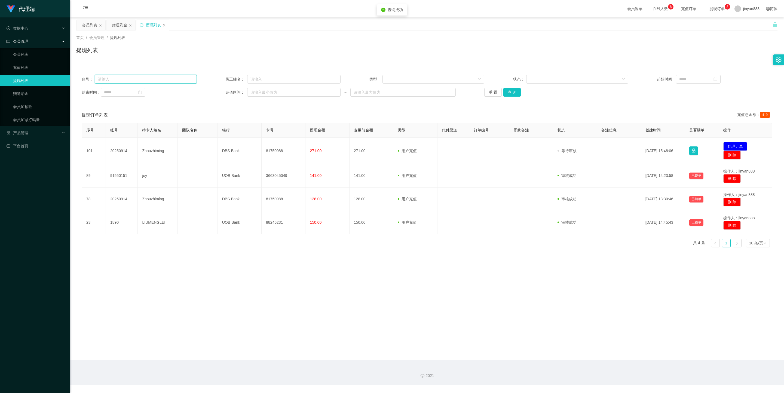
click at [134, 80] on input "text" at bounding box center [146, 79] width 102 height 9
paste input "20250914"
type input "20250914"
click at [337, 92] on button "查 询" at bounding box center [511, 92] width 17 height 9
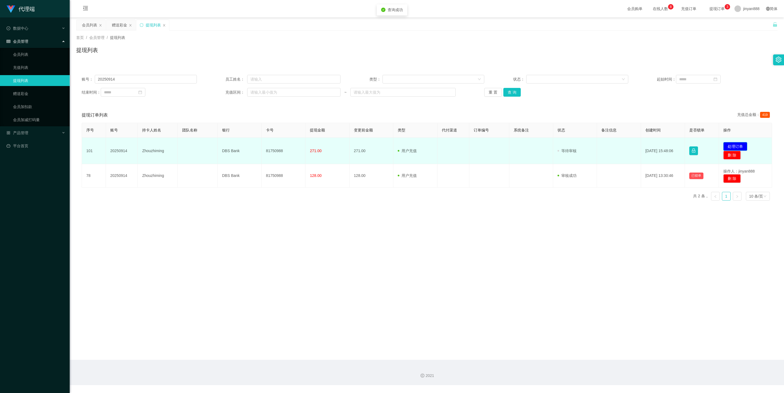
click at [337, 145] on button "处理订单" at bounding box center [735, 146] width 24 height 9
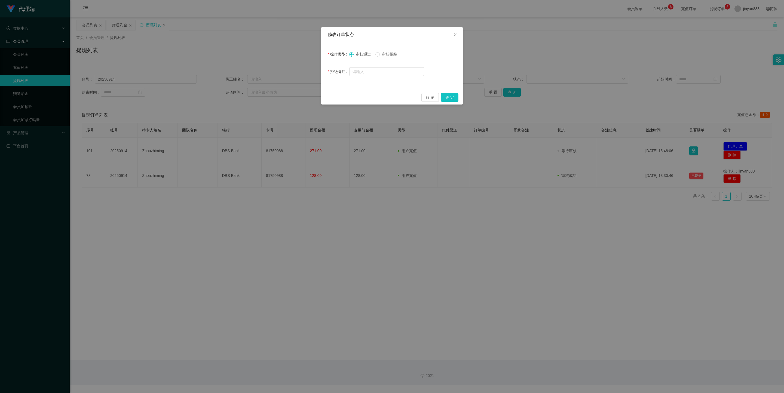
click at [337, 55] on span "审核拒绝" at bounding box center [390, 54] width 20 height 4
click at [337, 96] on button "确 定" at bounding box center [449, 97] width 17 height 9
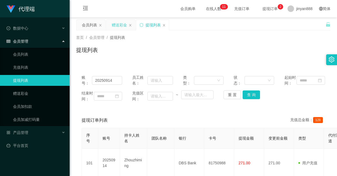
click at [117, 28] on div "赠送彩金" at bounding box center [119, 25] width 15 height 10
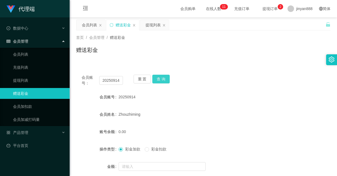
click at [161, 77] on button "查 询" at bounding box center [160, 79] width 17 height 9
click at [161, 78] on button "查 询" at bounding box center [160, 79] width 17 height 9
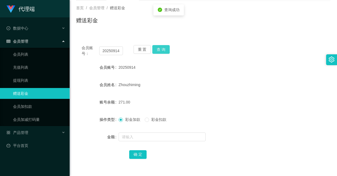
scroll to position [82, 0]
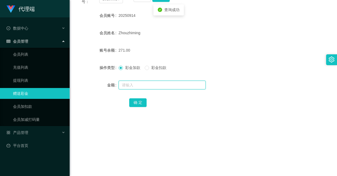
click at [146, 82] on input "text" at bounding box center [162, 85] width 87 height 9
type input "8"
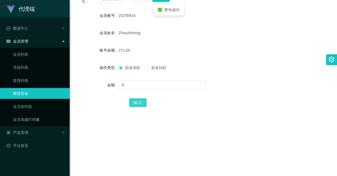
click at [139, 105] on button "确 定" at bounding box center [137, 103] width 17 height 9
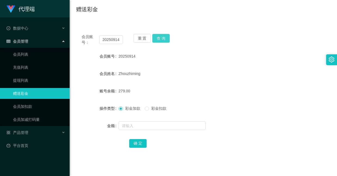
click at [161, 36] on button "查 询" at bounding box center [160, 38] width 17 height 9
click at [160, 41] on button "查 询" at bounding box center [160, 38] width 17 height 9
click at [167, 38] on button "查 询" at bounding box center [160, 38] width 17 height 9
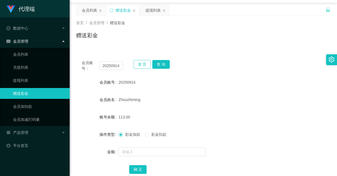
scroll to position [0, 0]
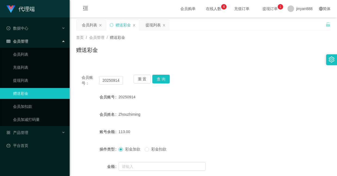
drag, startPoint x: 93, startPoint y: 26, endPoint x: 94, endPoint y: 31, distance: 5.8
click at [93, 26] on div "会员列表" at bounding box center [89, 25] width 15 height 10
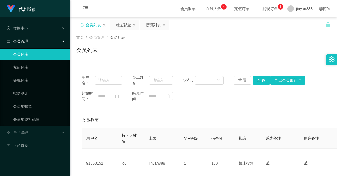
drag, startPoint x: 114, startPoint y: 82, endPoint x: 94, endPoint y: 37, distance: 49.3
click at [91, 45] on div "首页 / 会员管理 / 会员列表 / 会员列表" at bounding box center [203, 47] width 255 height 24
click at [121, 25] on div "赠送彩金" at bounding box center [123, 25] width 15 height 10
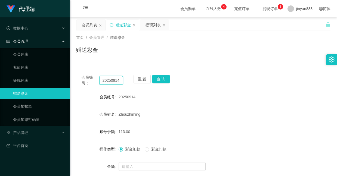
click at [120, 78] on input "20250914" at bounding box center [111, 80] width 24 height 9
click at [93, 28] on div "会员列表" at bounding box center [89, 25] width 15 height 10
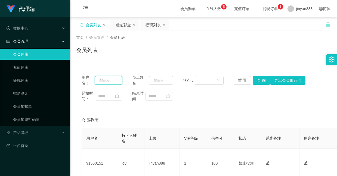
click at [116, 81] on input "text" at bounding box center [108, 80] width 27 height 9
paste input "20250914"
type input "20250914"
drag, startPoint x: 261, startPoint y: 79, endPoint x: 264, endPoint y: 72, distance: 7.8
click at [261, 79] on button "查 询" at bounding box center [261, 80] width 17 height 9
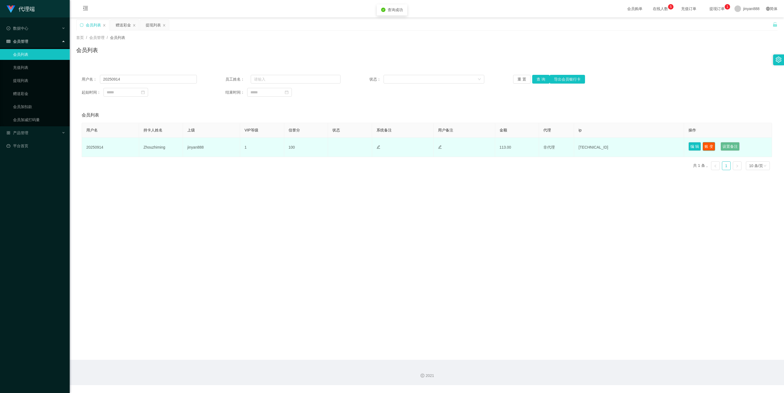
click at [337, 143] on button "账 变" at bounding box center [709, 146] width 13 height 9
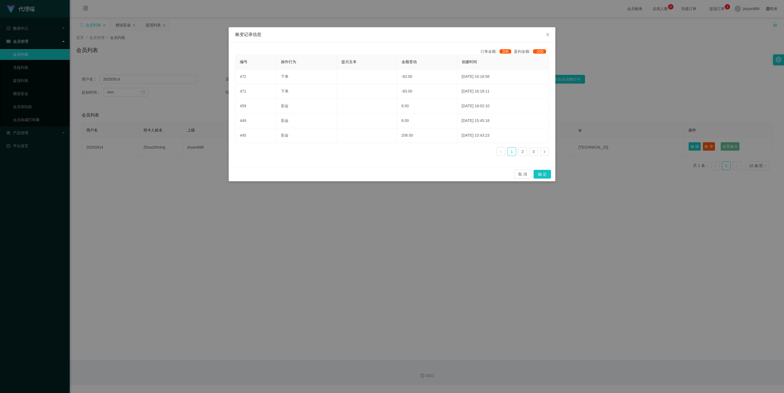
click at [337, 132] on div "账变记录信息 订单金额: 206 盈利金额: -206 编号 操作行为 提示文本 金额变动 创建时间 472 下单 -83.00 2025-09-14 16:…" at bounding box center [392, 196] width 784 height 393
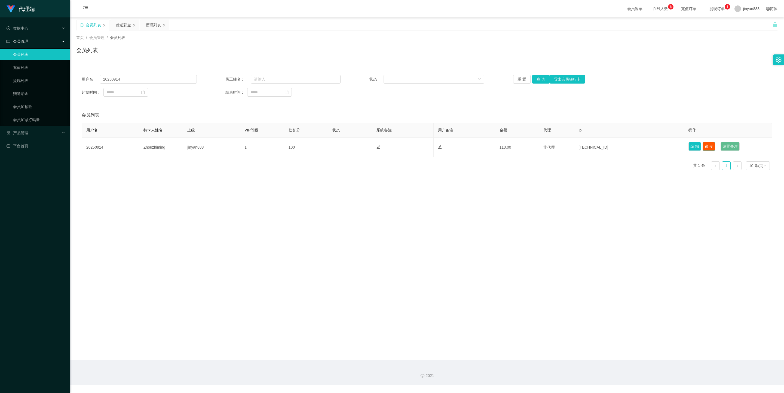
click at [337, 147] on button "账 变" at bounding box center [709, 146] width 13 height 9
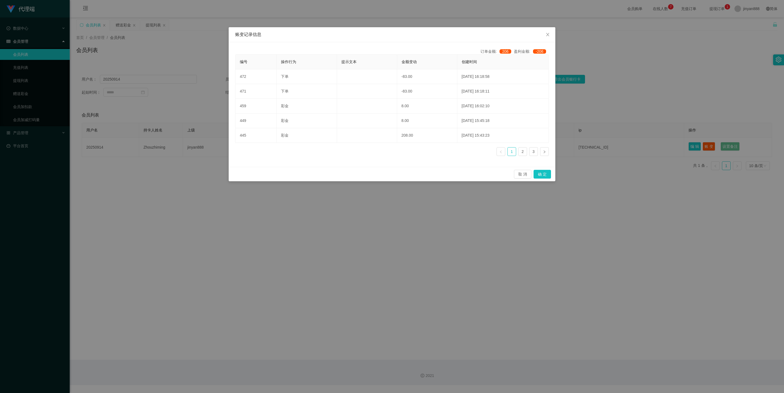
click at [337, 176] on div "账变记录信息 订单金额: 206 盈利金额: -206 编号 操作行为 提示文本 金额变动 创建时间 472 下单 -83.00 2025-09-14 16:…" at bounding box center [392, 196] width 784 height 393
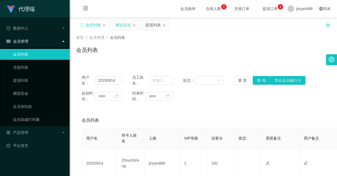
click at [124, 28] on div "赠送彩金" at bounding box center [123, 25] width 15 height 10
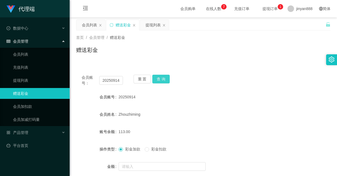
drag, startPoint x: 160, startPoint y: 78, endPoint x: 161, endPoint y: 88, distance: 10.9
click at [160, 78] on button "查 询" at bounding box center [160, 79] width 17 height 9
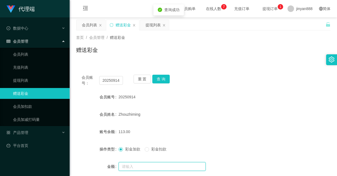
click at [160, 169] on input "text" at bounding box center [162, 167] width 87 height 9
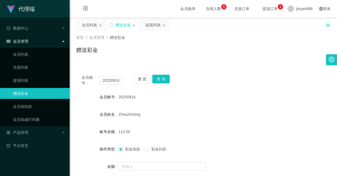
click at [154, 153] on div "彩金加款 彩金扣款" at bounding box center [193, 149] width 148 height 11
click at [156, 149] on span "彩金扣款" at bounding box center [159, 149] width 20 height 4
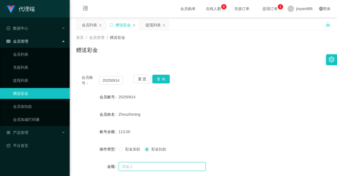
click at [151, 167] on input "text" at bounding box center [162, 167] width 87 height 9
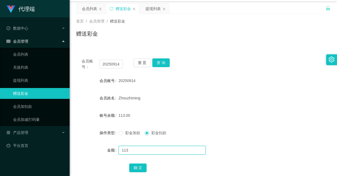
scroll to position [41, 0]
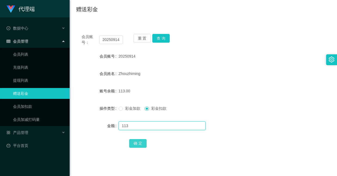
type input "113"
drag, startPoint x: 139, startPoint y: 141, endPoint x: 137, endPoint y: 123, distance: 17.5
click at [139, 141] on button "确 定" at bounding box center [137, 143] width 17 height 9
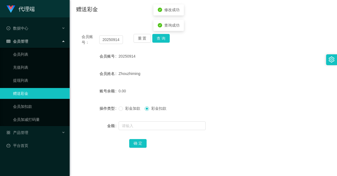
click at [128, 108] on span "彩金加款" at bounding box center [133, 108] width 20 height 4
click at [130, 126] on input "text" at bounding box center [162, 126] width 87 height 9
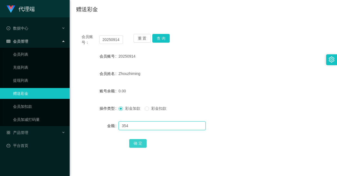
type input "354"
click at [137, 143] on button "确 定" at bounding box center [137, 143] width 17 height 9
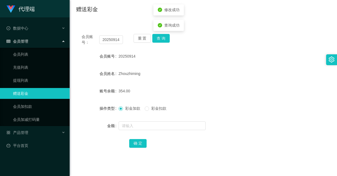
click at [157, 78] on div "Zhouzhiming" at bounding box center [193, 73] width 148 height 11
click at [161, 35] on button "查 询" at bounding box center [160, 38] width 17 height 9
drag, startPoint x: 159, startPoint y: 41, endPoint x: 163, endPoint y: 35, distance: 6.9
click at [159, 41] on button "查 询" at bounding box center [160, 38] width 17 height 9
click at [117, 37] on input "20250914" at bounding box center [111, 39] width 24 height 9
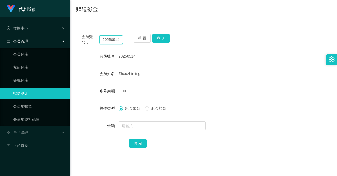
click at [117, 37] on input "20250914" at bounding box center [111, 39] width 24 height 9
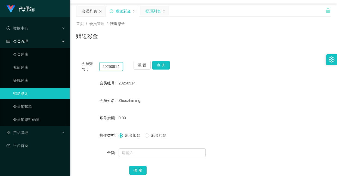
scroll to position [0, 0]
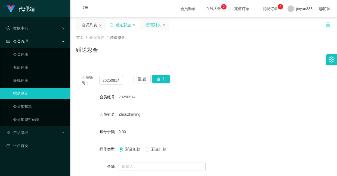
click at [149, 28] on div "提现列表" at bounding box center [153, 25] width 15 height 10
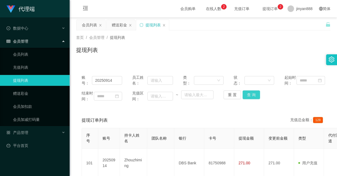
click at [255, 99] on button "查 询" at bounding box center [251, 95] width 17 height 9
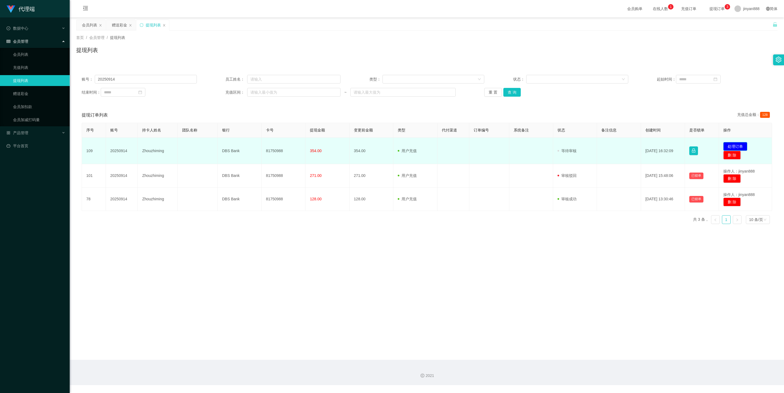
click at [337, 145] on button "处理订单" at bounding box center [735, 146] width 24 height 9
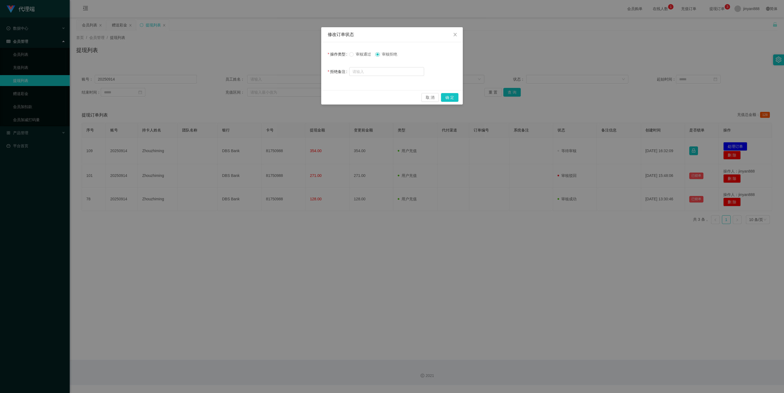
click at [337, 54] on span "审核通过" at bounding box center [364, 54] width 20 height 4
click at [337, 94] on button "确 定" at bounding box center [449, 97] width 17 height 9
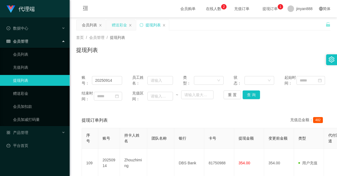
click at [123, 26] on div "赠送彩金" at bounding box center [119, 25] width 15 height 10
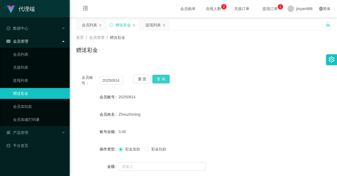
click at [169, 76] on button "查 询" at bounding box center [160, 79] width 17 height 9
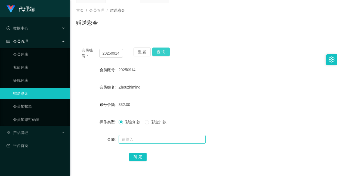
scroll to position [41, 0]
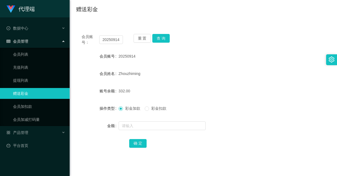
click at [150, 110] on span "彩金扣款" at bounding box center [159, 108] width 20 height 4
click at [137, 124] on input "text" at bounding box center [162, 126] width 87 height 9
click at [148, 124] on input "text" at bounding box center [162, 126] width 87 height 9
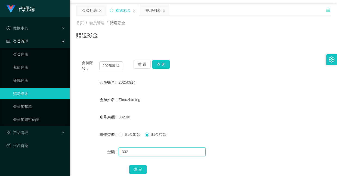
scroll to position [0, 0]
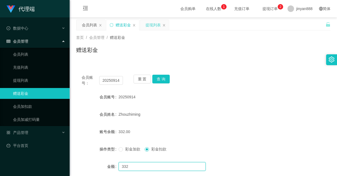
type input "332"
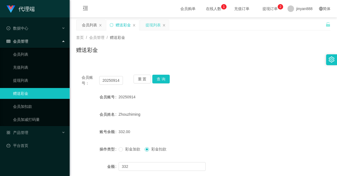
click at [155, 24] on div "提现列表" at bounding box center [153, 25] width 15 height 10
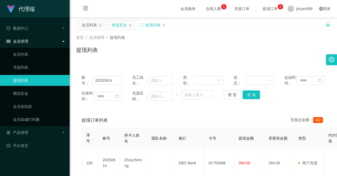
click at [120, 25] on div "赠送彩金" at bounding box center [119, 25] width 15 height 10
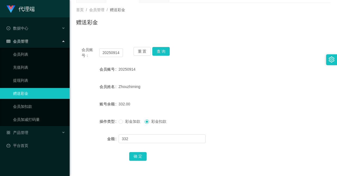
scroll to position [41, 0]
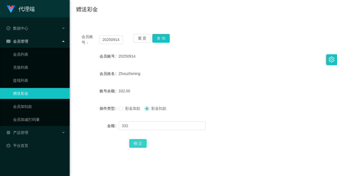
click at [140, 146] on button "确 定" at bounding box center [137, 143] width 17 height 9
click at [130, 109] on span "彩金加款" at bounding box center [133, 108] width 20 height 4
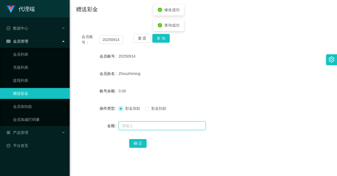
click at [138, 123] on input "text" at bounding box center [162, 126] width 87 height 9
type input "8"
click at [136, 141] on button "确 定" at bounding box center [137, 143] width 17 height 9
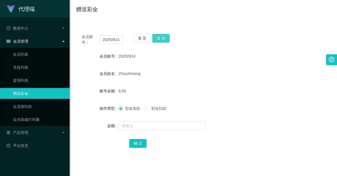
click at [161, 42] on button "查 询" at bounding box center [160, 38] width 17 height 9
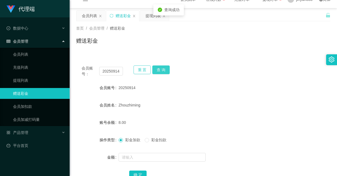
scroll to position [0, 0]
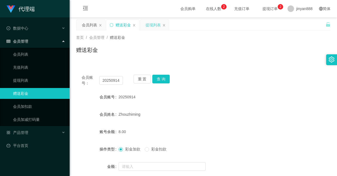
click at [149, 27] on div "提现列表" at bounding box center [153, 25] width 15 height 10
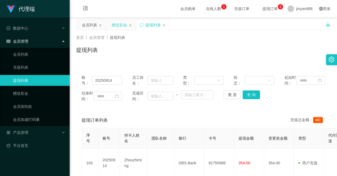
click at [121, 22] on div "赠送彩金" at bounding box center [119, 25] width 15 height 10
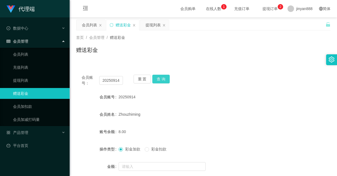
click at [165, 79] on button "查 询" at bounding box center [160, 79] width 17 height 9
click at [170, 103] on form "会员账号 20250914 会员姓名 Zhouzhiming 账号余额 8.00 操作类型 彩金加款 彩金扣款 金额 确 定" at bounding box center [203, 141] width 255 height 98
click at [165, 80] on button "查 询" at bounding box center [160, 79] width 17 height 9
click at [160, 79] on button "查 询" at bounding box center [160, 79] width 17 height 9
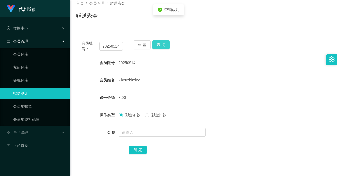
scroll to position [82, 0]
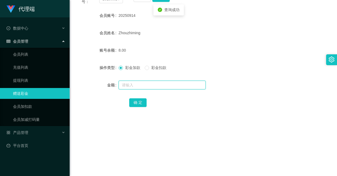
click at [159, 86] on input "text" at bounding box center [162, 85] width 87 height 9
type input "8"
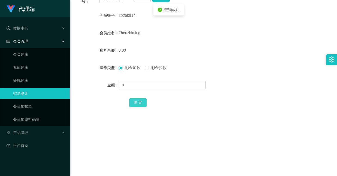
click at [138, 103] on button "确 定" at bounding box center [137, 103] width 17 height 9
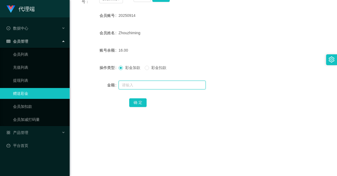
click at [147, 82] on input "text" at bounding box center [162, 85] width 87 height 9
type input "8"
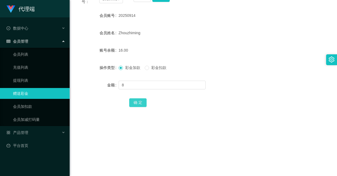
click at [139, 103] on button "确 定" at bounding box center [137, 103] width 17 height 9
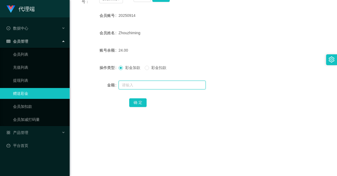
click at [151, 89] on input "text" at bounding box center [162, 85] width 87 height 9
type input "8"
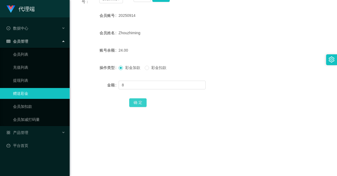
click at [134, 102] on button "确 定" at bounding box center [137, 103] width 17 height 9
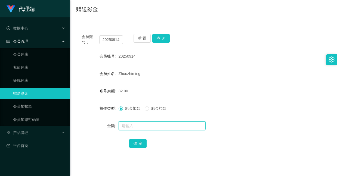
click at [150, 122] on input "text" at bounding box center [162, 126] width 87 height 9
type input "8"
drag, startPoint x: 138, startPoint y: 146, endPoint x: 49, endPoint y: 45, distance: 134.5
click at [137, 146] on button "确 定" at bounding box center [137, 143] width 17 height 9
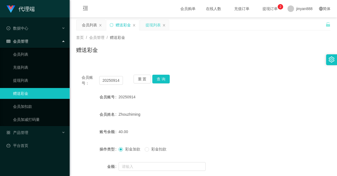
click at [155, 28] on div "提现列表" at bounding box center [153, 25] width 15 height 10
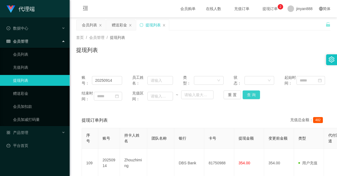
click at [256, 97] on button "查 询" at bounding box center [251, 95] width 17 height 9
click at [121, 22] on div "赠送彩金" at bounding box center [119, 25] width 15 height 10
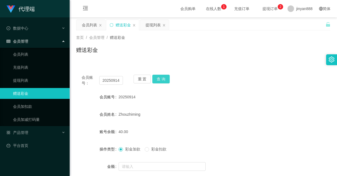
click at [164, 78] on button "查 询" at bounding box center [160, 79] width 17 height 9
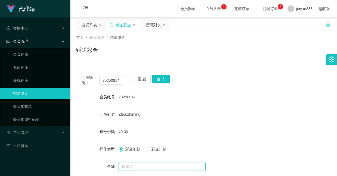
click at [148, 166] on input "text" at bounding box center [162, 167] width 87 height 9
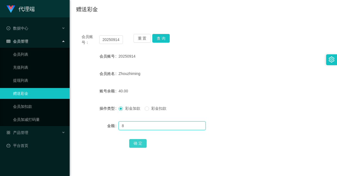
type input "8"
click at [138, 145] on button "确 定" at bounding box center [137, 143] width 17 height 9
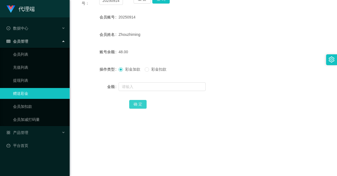
scroll to position [82, 0]
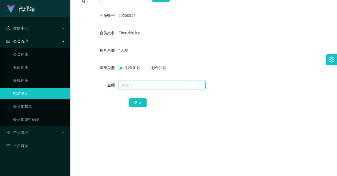
click at [145, 84] on input "text" at bounding box center [162, 85] width 87 height 9
type input "8"
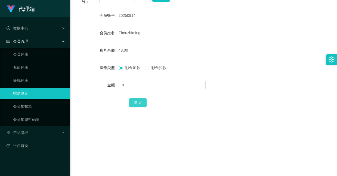
click at [139, 104] on button "确 定" at bounding box center [137, 103] width 17 height 9
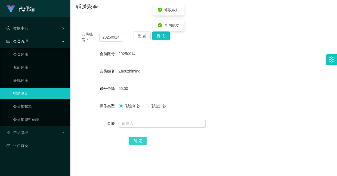
scroll to position [0, 0]
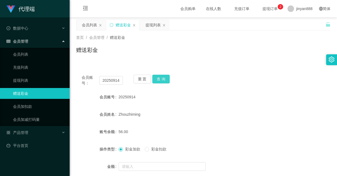
click at [162, 80] on button "查 询" at bounding box center [160, 79] width 17 height 9
click at [165, 78] on button "查 询" at bounding box center [160, 79] width 17 height 9
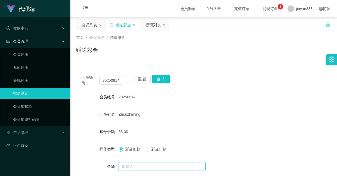
click at [145, 163] on input "text" at bounding box center [162, 167] width 87 height 9
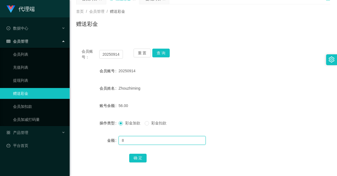
scroll to position [41, 0]
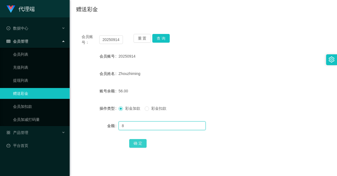
type input "8"
click at [135, 143] on button "确 定" at bounding box center [137, 143] width 17 height 9
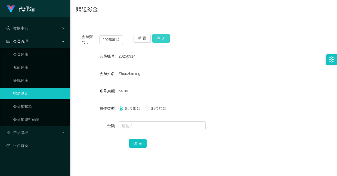
click at [154, 38] on button "查 询" at bounding box center [160, 38] width 17 height 9
click at [162, 45] on div "重 置 查 询" at bounding box center [154, 39] width 41 height 11
click at [164, 35] on button "查 询" at bounding box center [160, 38] width 17 height 9
click at [157, 37] on button "查 询" at bounding box center [160, 38] width 17 height 9
click at [164, 124] on input "text" at bounding box center [162, 126] width 87 height 9
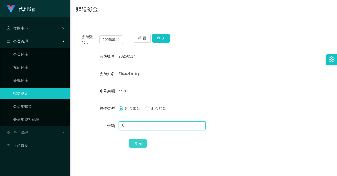
type input "8"
click at [140, 145] on button "确 定" at bounding box center [137, 143] width 17 height 9
click at [158, 127] on input "text" at bounding box center [162, 126] width 87 height 9
type input "8"
click at [137, 145] on button "确 定" at bounding box center [137, 143] width 17 height 9
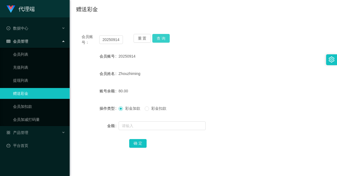
click at [162, 39] on button "查 询" at bounding box center [160, 38] width 17 height 9
click at [172, 128] on input "text" at bounding box center [162, 126] width 87 height 9
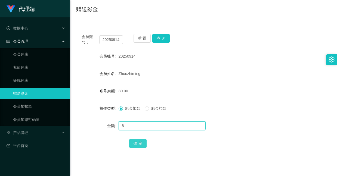
type input "8"
click at [138, 140] on button "确 定" at bounding box center [137, 143] width 17 height 9
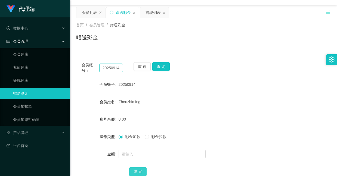
scroll to position [0, 0]
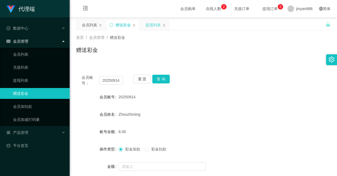
click at [149, 24] on div "提现列表" at bounding box center [153, 25] width 15 height 10
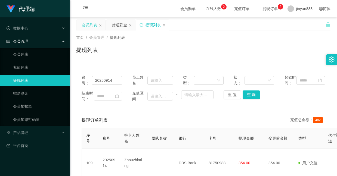
click at [90, 26] on div "会员列表" at bounding box center [89, 25] width 15 height 10
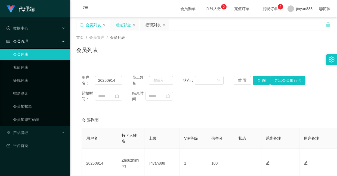
click at [125, 28] on div "赠送彩金" at bounding box center [123, 25] width 15 height 10
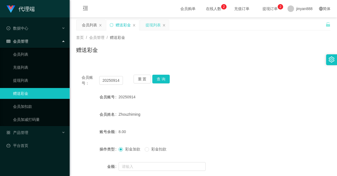
click at [154, 24] on div "提现列表" at bounding box center [153, 25] width 15 height 10
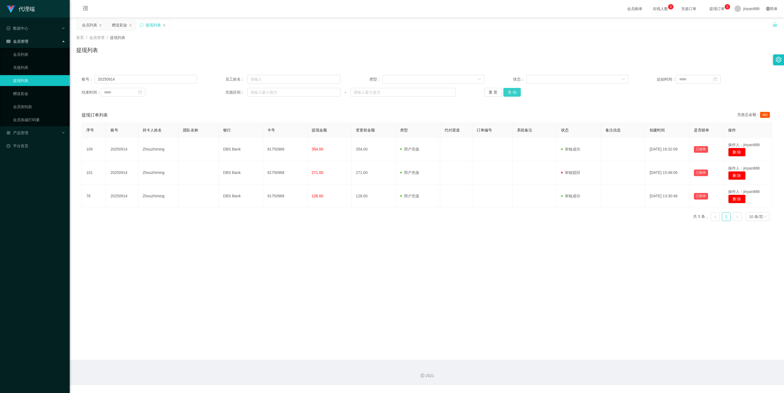
click at [337, 91] on button "查 询" at bounding box center [511, 92] width 17 height 9
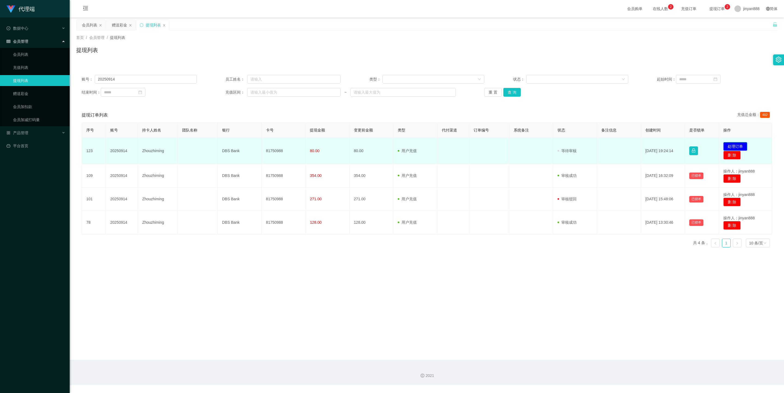
click at [337, 145] on button "处理订单" at bounding box center [735, 146] width 24 height 9
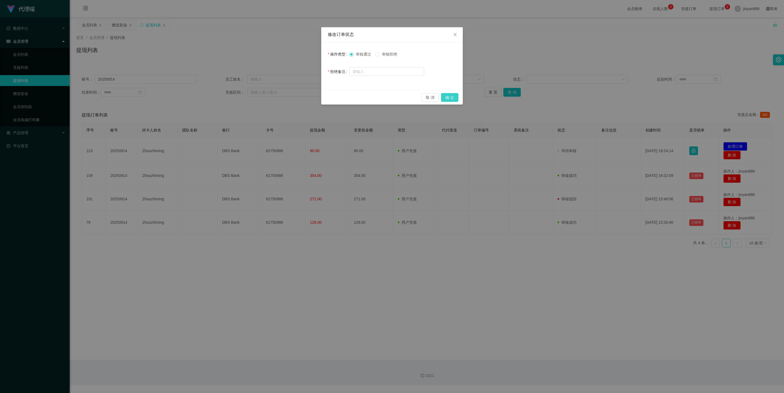
click at [337, 97] on button "确 定" at bounding box center [449, 97] width 17 height 9
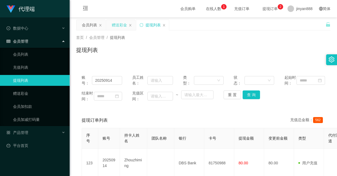
click at [119, 25] on div "赠送彩金" at bounding box center [119, 25] width 15 height 10
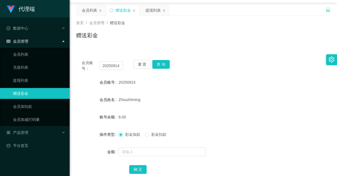
scroll to position [41, 0]
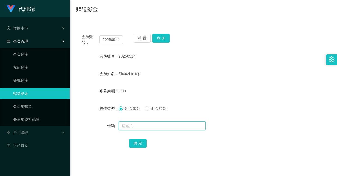
click at [145, 124] on input "text" at bounding box center [162, 126] width 87 height 9
type input "38"
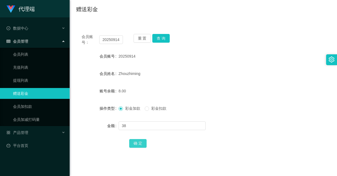
click at [139, 146] on button "确 定" at bounding box center [137, 143] width 17 height 9
click at [164, 38] on button "查 询" at bounding box center [160, 38] width 17 height 9
click at [160, 40] on button "查 询" at bounding box center [160, 38] width 17 height 9
click at [163, 36] on button "查 询" at bounding box center [160, 38] width 17 height 9
click at [161, 38] on button "查 询" at bounding box center [160, 38] width 17 height 9
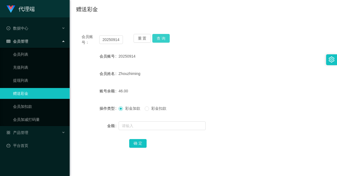
click at [160, 38] on button "查 询" at bounding box center [160, 38] width 17 height 9
click at [162, 35] on button "查 询" at bounding box center [160, 38] width 17 height 9
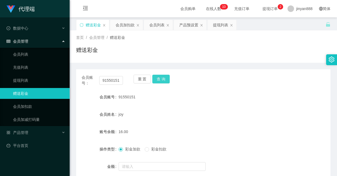
click at [162, 80] on button "查 询" at bounding box center [160, 79] width 17 height 9
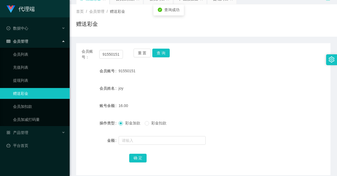
scroll to position [41, 0]
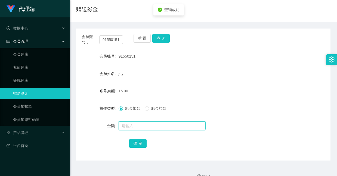
click at [157, 126] on input "text" at bounding box center [162, 126] width 87 height 9
type input "8"
click at [138, 144] on button "确 定" at bounding box center [137, 143] width 17 height 9
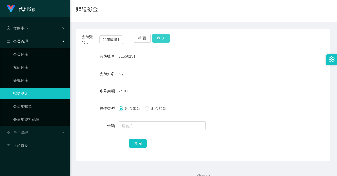
click at [160, 39] on button "查 询" at bounding box center [160, 38] width 17 height 9
click at [159, 40] on button "查 询" at bounding box center [160, 38] width 17 height 9
click at [155, 38] on button "查 询" at bounding box center [160, 38] width 17 height 9
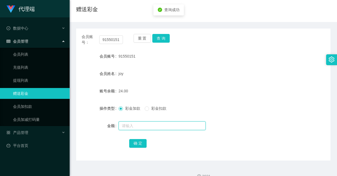
click at [157, 125] on input "text" at bounding box center [162, 126] width 87 height 9
type input "8"
click at [143, 145] on button "确 定" at bounding box center [137, 143] width 17 height 9
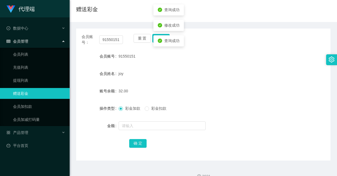
click at [179, 85] on form "会员账号 91550151 会员姓名 joy 账号余额 32.00 操作类型 彩金加款 彩金扣款 金额 确 定" at bounding box center [203, 100] width 255 height 98
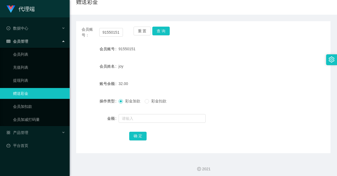
scroll to position [51, 0]
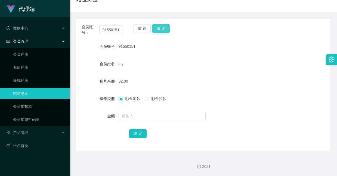
drag, startPoint x: 161, startPoint y: 28, endPoint x: 185, endPoint y: 61, distance: 41.1
click at [161, 28] on button "查 询" at bounding box center [160, 28] width 17 height 9
click at [191, 66] on div "joy" at bounding box center [193, 64] width 148 height 11
click at [160, 28] on button "查 询" at bounding box center [160, 28] width 17 height 9
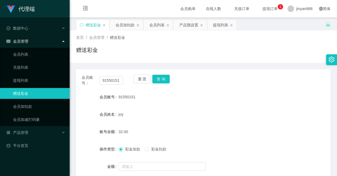
scroll to position [51, 0]
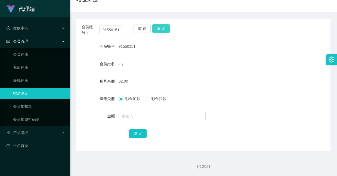
click at [160, 31] on button "查 询" at bounding box center [160, 28] width 17 height 9
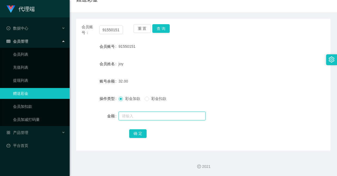
click at [142, 120] on input "text" at bounding box center [162, 116] width 87 height 9
type input "24"
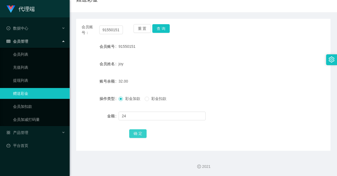
click at [137, 133] on button "确 定" at bounding box center [137, 134] width 17 height 9
click at [159, 32] on button "查 询" at bounding box center [160, 28] width 17 height 9
click at [155, 29] on button "查 询" at bounding box center [160, 28] width 17 height 9
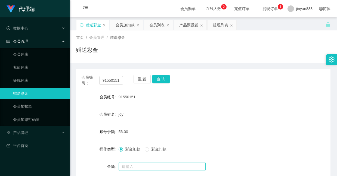
scroll to position [51, 0]
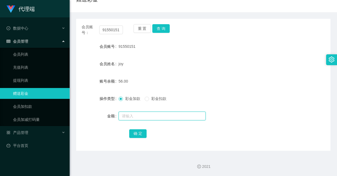
click at [149, 117] on input "text" at bounding box center [162, 116] width 87 height 9
type input "16"
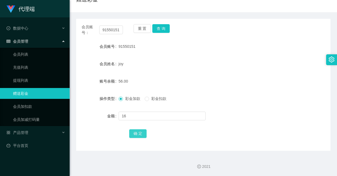
click at [139, 134] on button "确 定" at bounding box center [137, 134] width 17 height 9
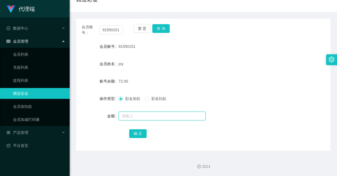
click at [149, 115] on input "text" at bounding box center [162, 116] width 87 height 9
type input "8"
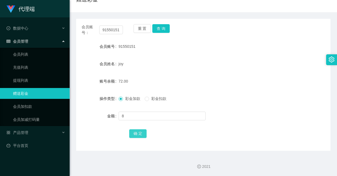
click at [141, 134] on button "确 定" at bounding box center [137, 134] width 17 height 9
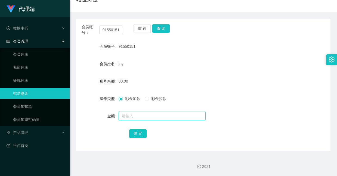
click at [151, 118] on input "text" at bounding box center [162, 116] width 87 height 9
type input "8"
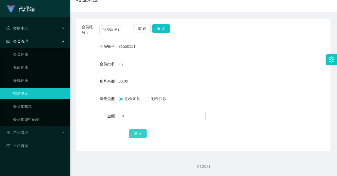
click at [139, 136] on button "确 定" at bounding box center [137, 134] width 17 height 9
click at [163, 26] on button "查 询" at bounding box center [160, 28] width 17 height 9
click at [115, 30] on input "91550151" at bounding box center [111, 30] width 24 height 9
click at [119, 27] on input "91550151" at bounding box center [111, 30] width 24 height 9
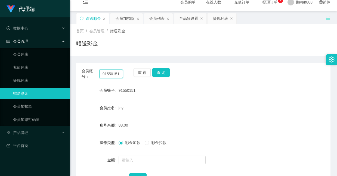
scroll to position [0, 0]
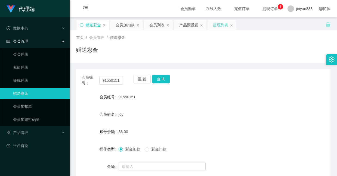
click at [219, 24] on div "提现列表" at bounding box center [220, 25] width 15 height 10
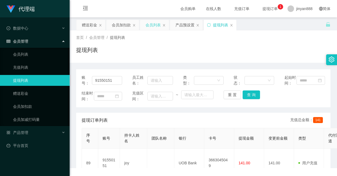
click at [148, 27] on div "会员列表" at bounding box center [153, 25] width 15 height 10
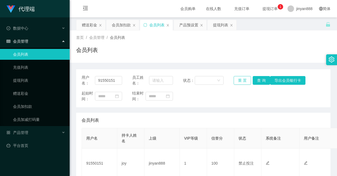
click at [240, 81] on button "重 置" at bounding box center [242, 80] width 17 height 9
click at [109, 80] on input "text" at bounding box center [108, 80] width 27 height 9
paste input "91550151"
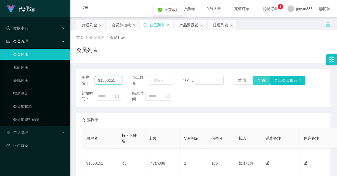
type input "91550151"
click at [255, 83] on button "查 询" at bounding box center [261, 80] width 17 height 9
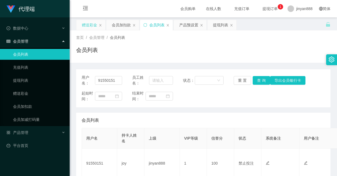
click at [86, 24] on div "赠送彩金" at bounding box center [89, 25] width 15 height 10
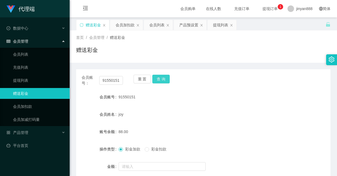
click at [158, 78] on button "查 询" at bounding box center [160, 79] width 17 height 9
click at [157, 76] on button "查 询" at bounding box center [160, 79] width 17 height 9
click at [160, 80] on button "查 询" at bounding box center [160, 79] width 17 height 9
click at [161, 81] on button "查 询" at bounding box center [160, 79] width 17 height 9
click at [164, 75] on button "查 询" at bounding box center [160, 79] width 17 height 9
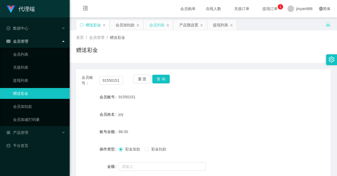
click at [154, 27] on div "会员列表" at bounding box center [156, 25] width 15 height 10
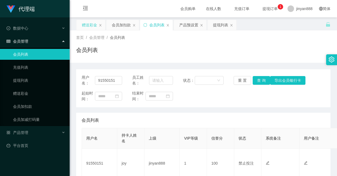
click at [93, 26] on div "赠送彩金" at bounding box center [89, 25] width 15 height 10
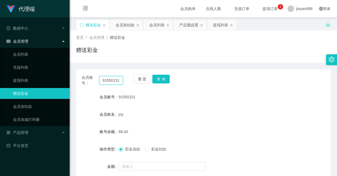
click at [119, 82] on input "91550151" at bounding box center [111, 80] width 24 height 9
click at [155, 26] on div "会员列表" at bounding box center [156, 25] width 15 height 10
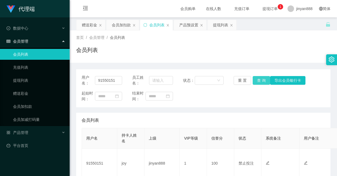
click at [258, 78] on button "查 询" at bounding box center [261, 80] width 17 height 9
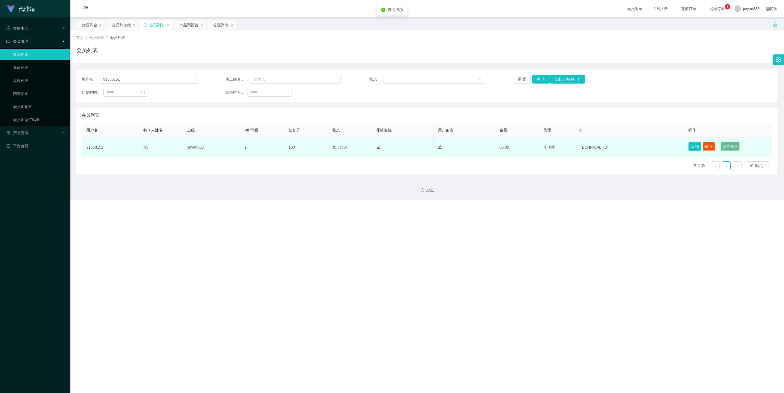
click at [337, 148] on button "编 辑" at bounding box center [695, 146] width 13 height 9
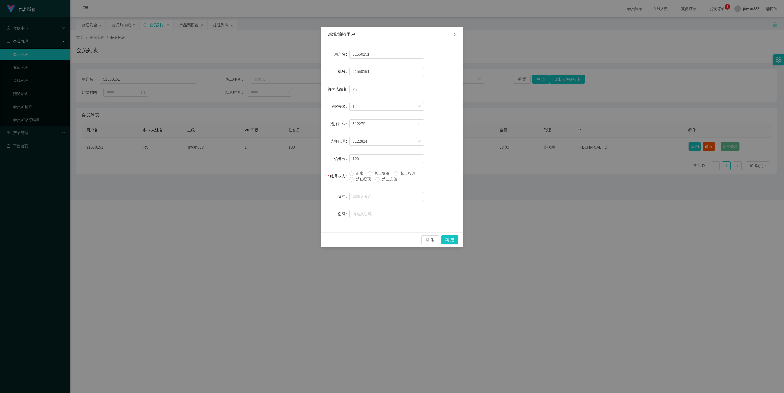
click at [337, 69] on div "新增/编辑用户 用户名 91550151 手机号 91550151 持卡人姓名 joy VIP等级 选择VIP等级 1 选择团队 6122791 选择代理 6…" at bounding box center [392, 196] width 784 height 393
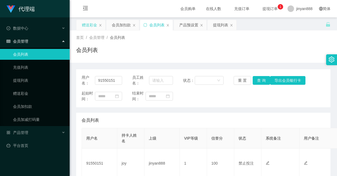
click at [96, 26] on div "赠送彩金" at bounding box center [89, 25] width 15 height 10
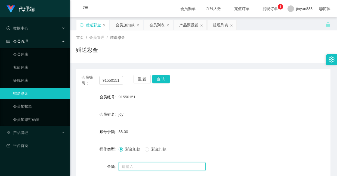
click at [153, 163] on input "text" at bounding box center [162, 167] width 87 height 9
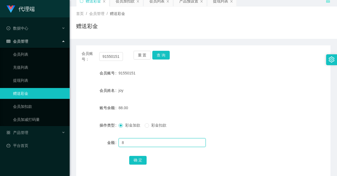
scroll to position [51, 0]
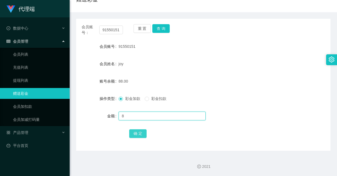
type input "8"
click at [138, 137] on button "确 定" at bounding box center [137, 134] width 17 height 9
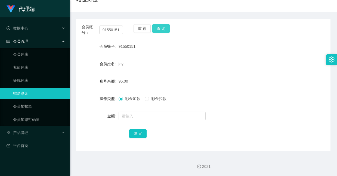
click at [164, 30] on button "查 询" at bounding box center [160, 28] width 17 height 9
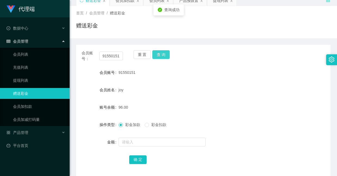
scroll to position [10, 0]
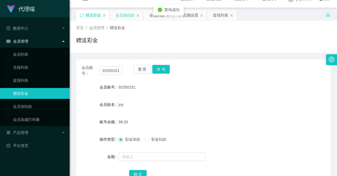
click at [126, 17] on div "会员加扣款" at bounding box center [125, 15] width 19 height 10
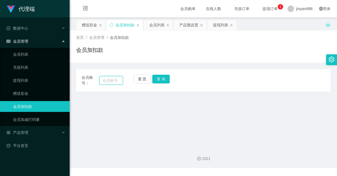
click at [111, 82] on input "text" at bounding box center [111, 80] width 24 height 9
paste input "🎉 亲～您的任务薪资 SGD8 已到账【工作台账号】✅ 只要账户积分累计满 80，就能直接申请提现啦～（1积分=SGD1）💰 辛苦一定会有收获，祝您接下来任务…"
type input "🎉 亲～您的任务薪资 SGD8 已到账【工作台账号】✅ 只要账户积分累计满 80，就能直接申请提现啦～（1积分=SGD1）💰 辛苦一定会有收获，祝您接下来任务…"
drag, startPoint x: 120, startPoint y: 81, endPoint x: -173, endPoint y: -15, distance: 307.9
click at [0, 0] on html "代理端 数据中心 会员管理 会员列表 充值列表 提现列表 赠送彩金 会员加扣款 会员加减打码量 产品管理 开奖记录 注单管理 产品列表 即时注单 产品预设置 …" at bounding box center [168, 88] width 337 height 176
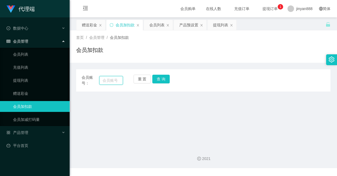
paste input "91550151"
type input "91550151"
click at [162, 77] on button "查 询" at bounding box center [160, 79] width 17 height 9
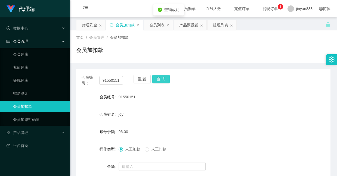
scroll to position [41, 0]
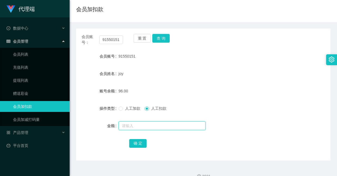
click at [160, 128] on input "text" at bounding box center [162, 126] width 87 height 9
type input "96"
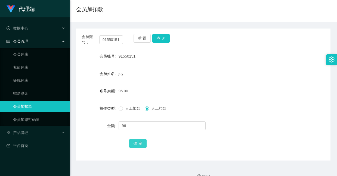
click at [138, 141] on button "确 定" at bounding box center [137, 143] width 17 height 9
click at [159, 41] on button "查 询" at bounding box center [160, 38] width 17 height 9
